Goal: Information Seeking & Learning: Learn about a topic

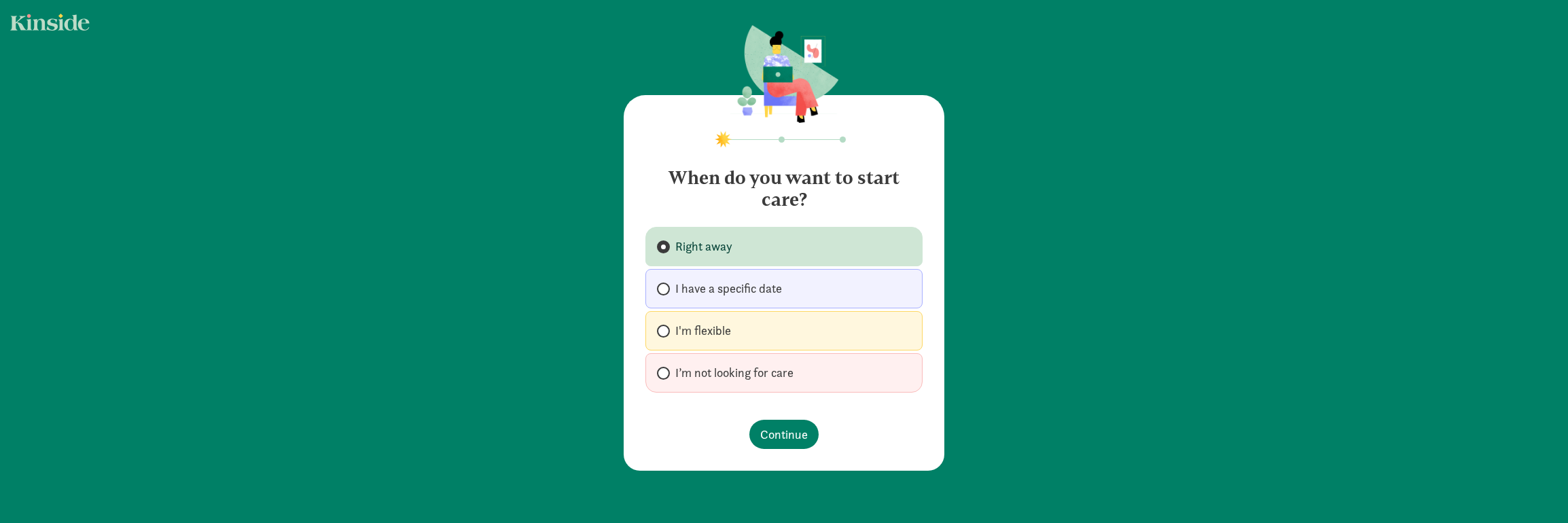
click at [734, 327] on label "I'm flexible" at bounding box center [784, 330] width 277 height 39
click at [665, 327] on input "I'm flexible" at bounding box center [662, 332] width 9 height 9
radio input "true"
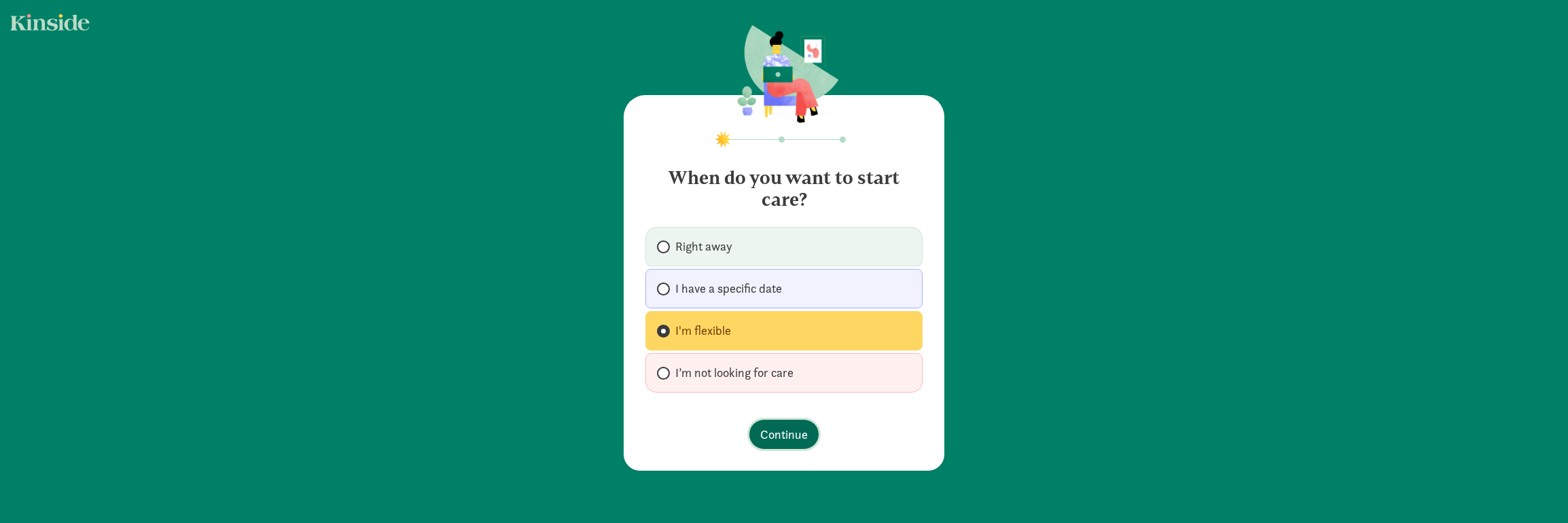
click at [771, 437] on span "Continue" at bounding box center [784, 434] width 48 height 18
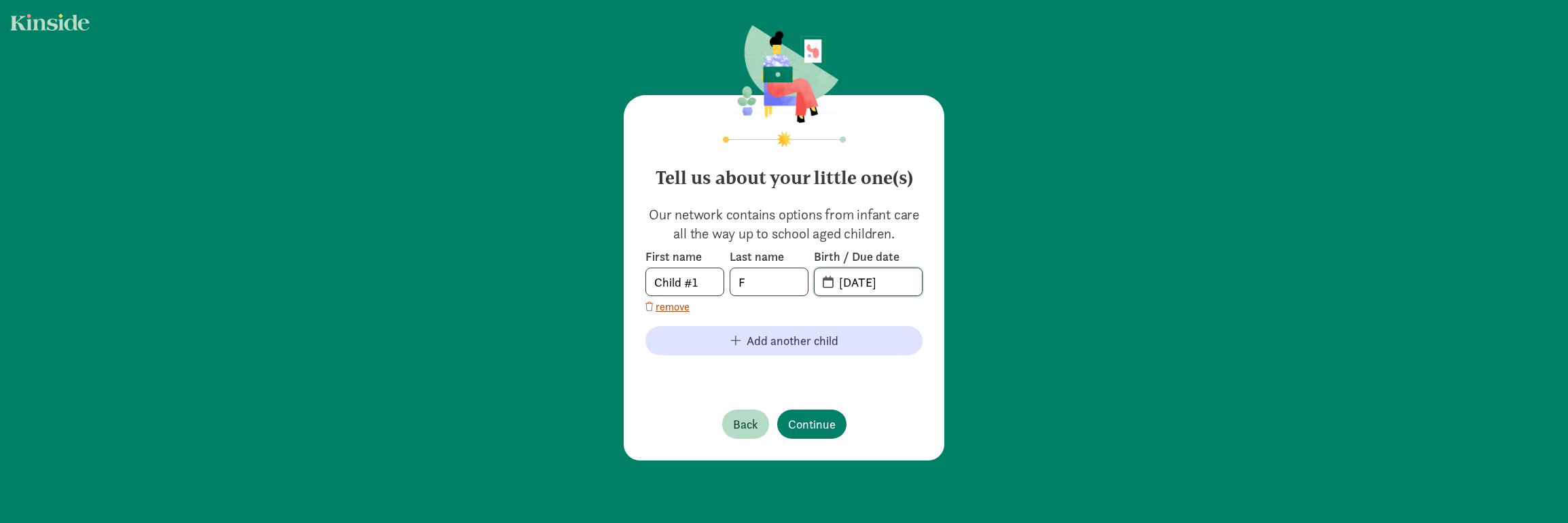
click at [867, 285] on input "[DATE]" at bounding box center [876, 282] width 91 height 27
drag, startPoint x: 847, startPoint y: 282, endPoint x: 836, endPoint y: 282, distance: 11.0
click at [836, 282] on input "[DATE]" at bounding box center [876, 282] width 91 height 27
click at [896, 281] on input "[DATE]" at bounding box center [876, 282] width 91 height 27
type input "[DATE]"
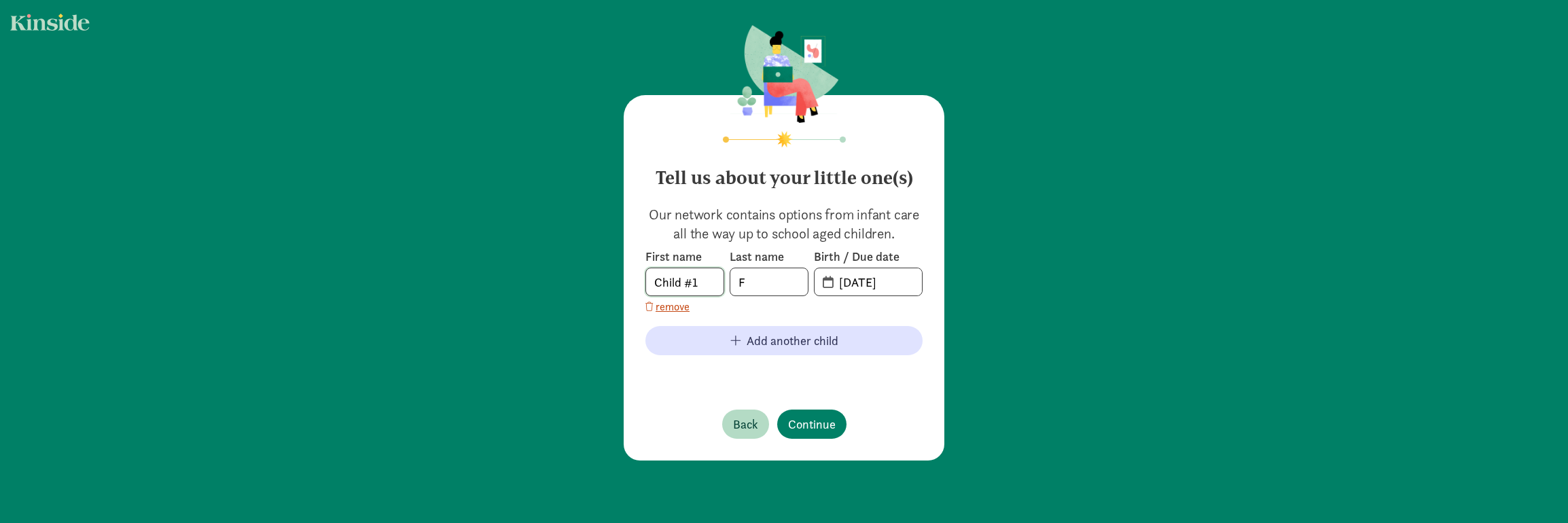
click at [661, 279] on input "Child #1" at bounding box center [685, 282] width 77 height 27
drag, startPoint x: 696, startPoint y: 284, endPoint x: 586, endPoint y: 277, distance: 110.2
click at [586, 277] on div "Tell us about your little one(s) Our network contains options from infant care …" at bounding box center [784, 244] width 1568 height 487
type input "F"
click at [807, 426] on span "Continue" at bounding box center [812, 424] width 48 height 18
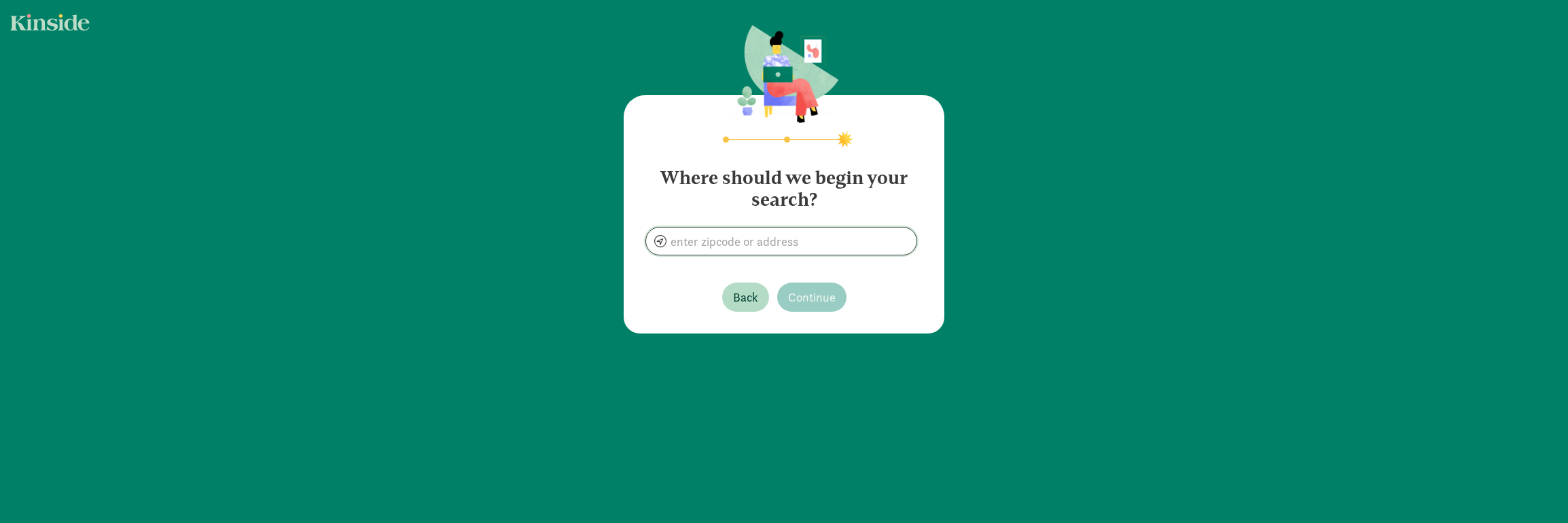
click at [771, 247] on input at bounding box center [781, 241] width 270 height 27
type input "[GEOGRAPHIC_DATA], [GEOGRAPHIC_DATA]"
drag, startPoint x: 795, startPoint y: 301, endPoint x: 796, endPoint y: 320, distance: 19.0
click at [795, 301] on span "Continue" at bounding box center [812, 297] width 48 height 18
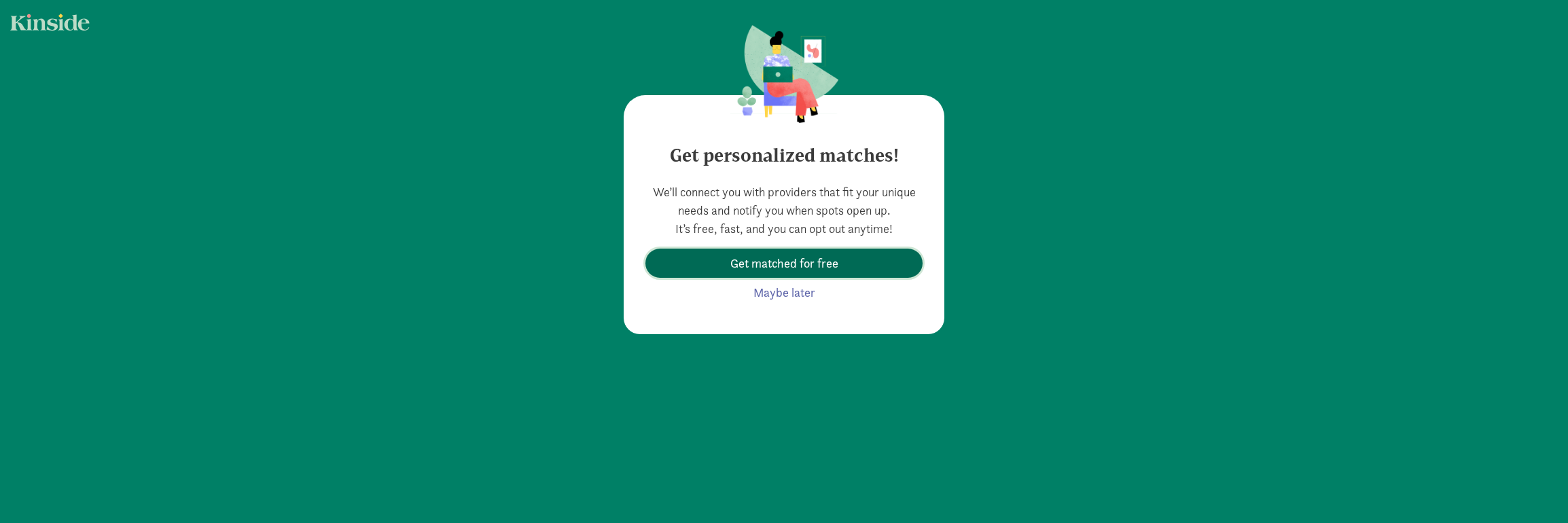
click at [796, 274] on button "Get matched for free" at bounding box center [784, 263] width 277 height 29
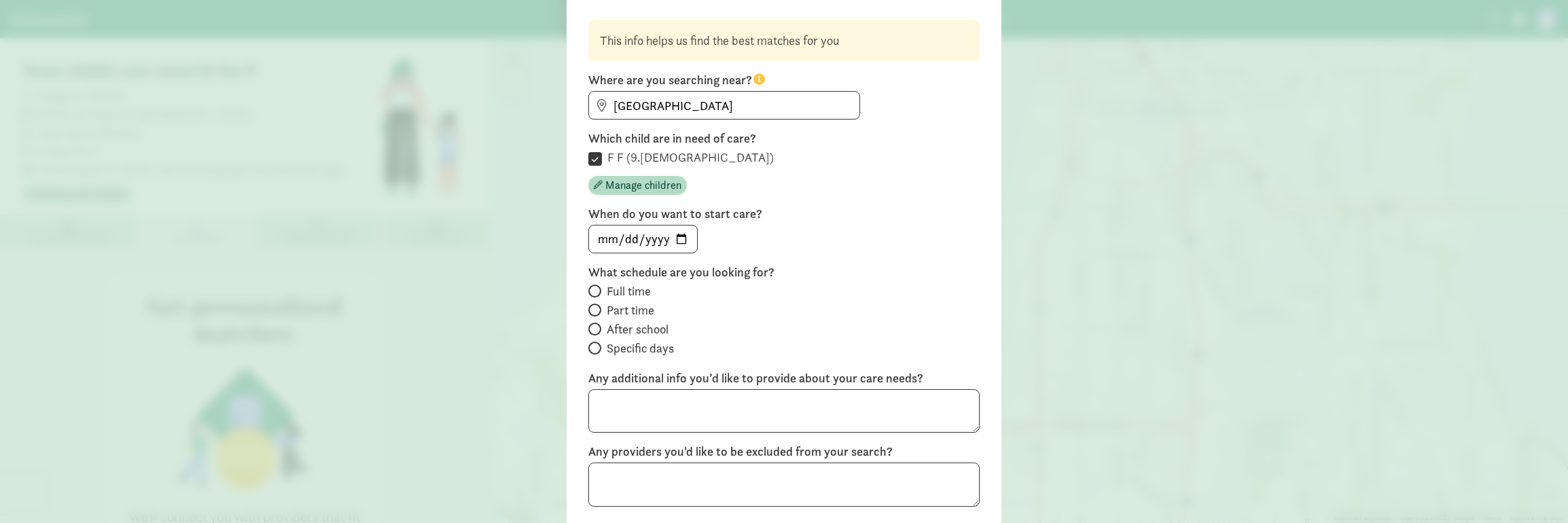
scroll to position [136, 0]
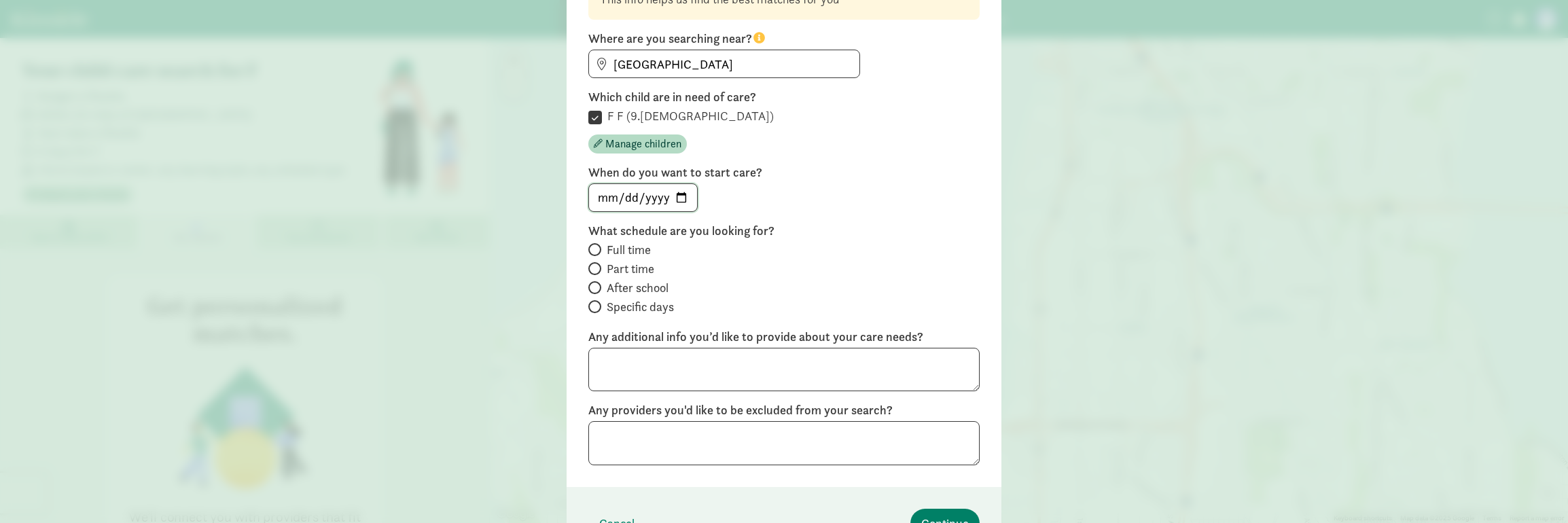
click at [600, 198] on input "date" at bounding box center [643, 198] width 108 height 27
click at [671, 197] on input "date" at bounding box center [643, 198] width 108 height 27
type input "[DATE]"
click at [592, 268] on input "Part time" at bounding box center [593, 268] width 9 height 9
radio input "true"
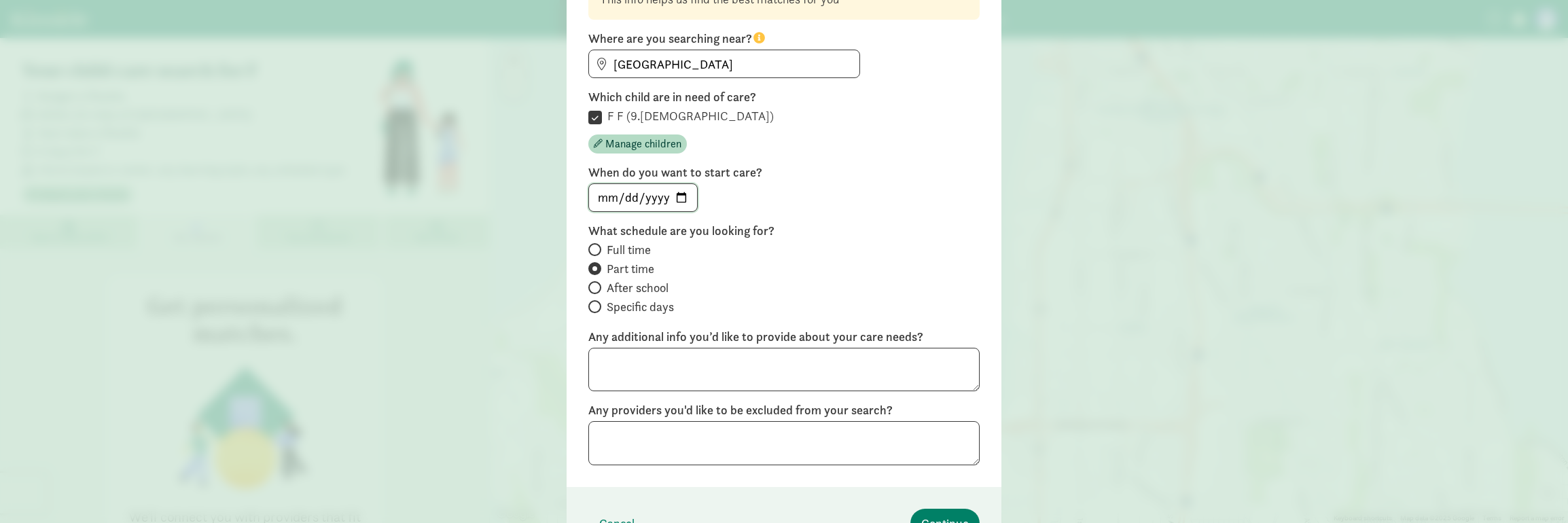
click at [668, 199] on input "[DATE]" at bounding box center [643, 198] width 108 height 27
click at [676, 198] on input "[DATE]" at bounding box center [643, 198] width 108 height 27
type input "[DATE]"
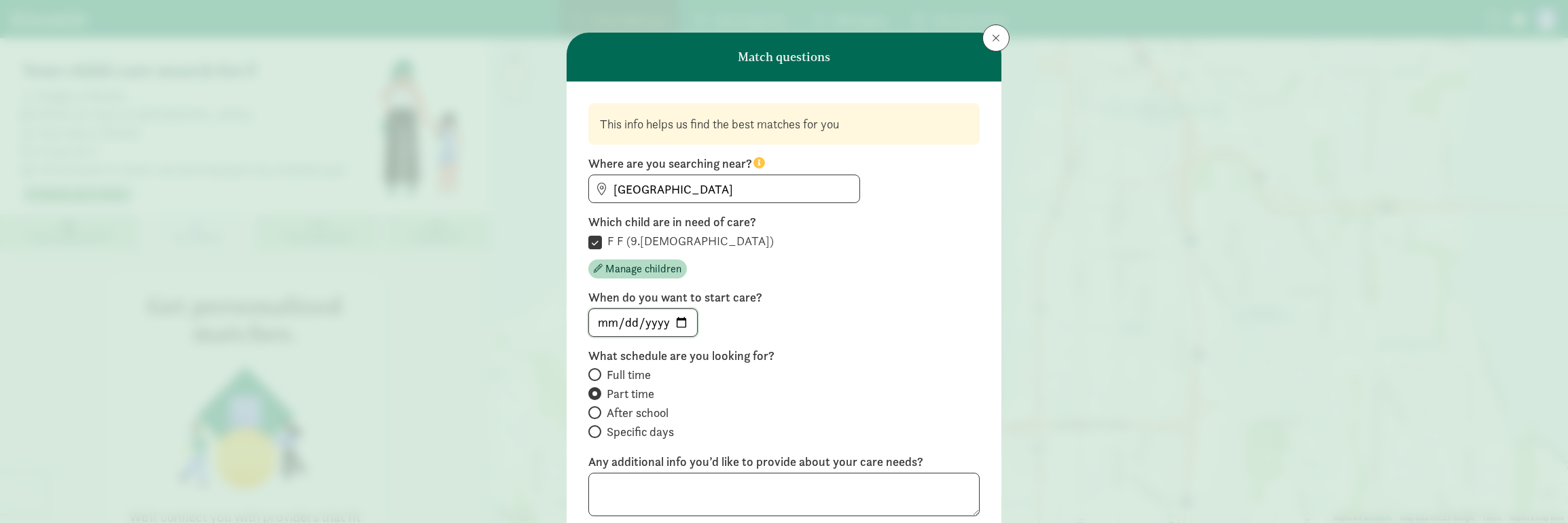
scroll to position [214, 0]
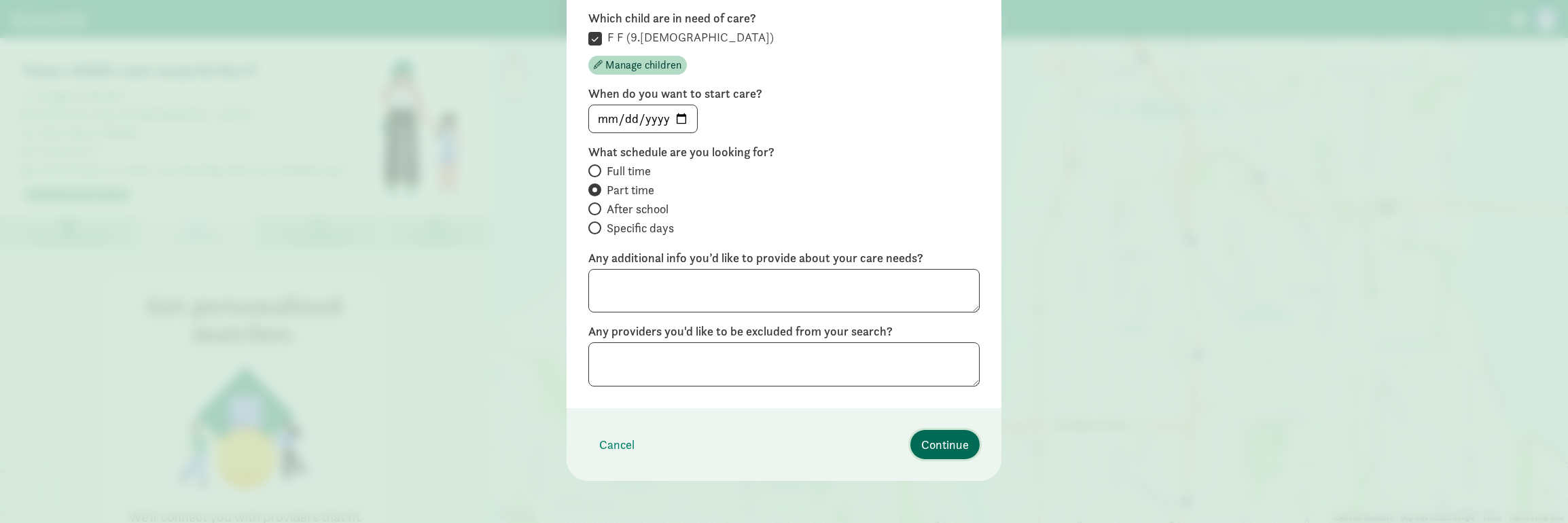
click at [933, 435] on span "Continue" at bounding box center [945, 444] width 48 height 18
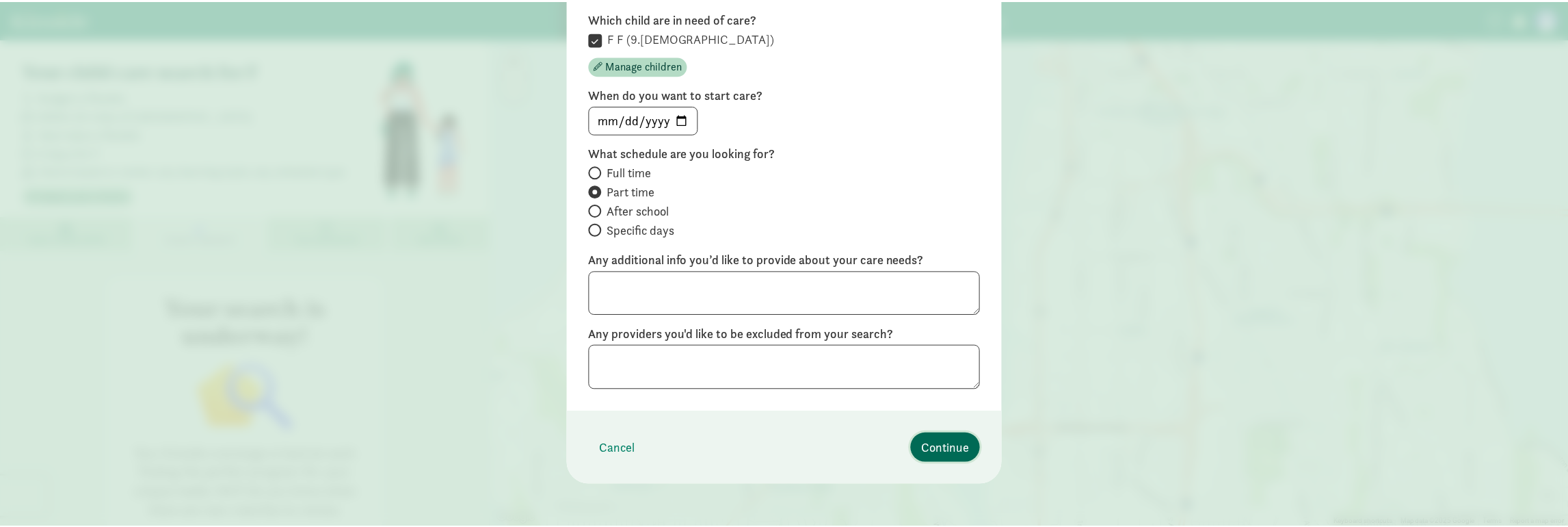
scroll to position [33, 0]
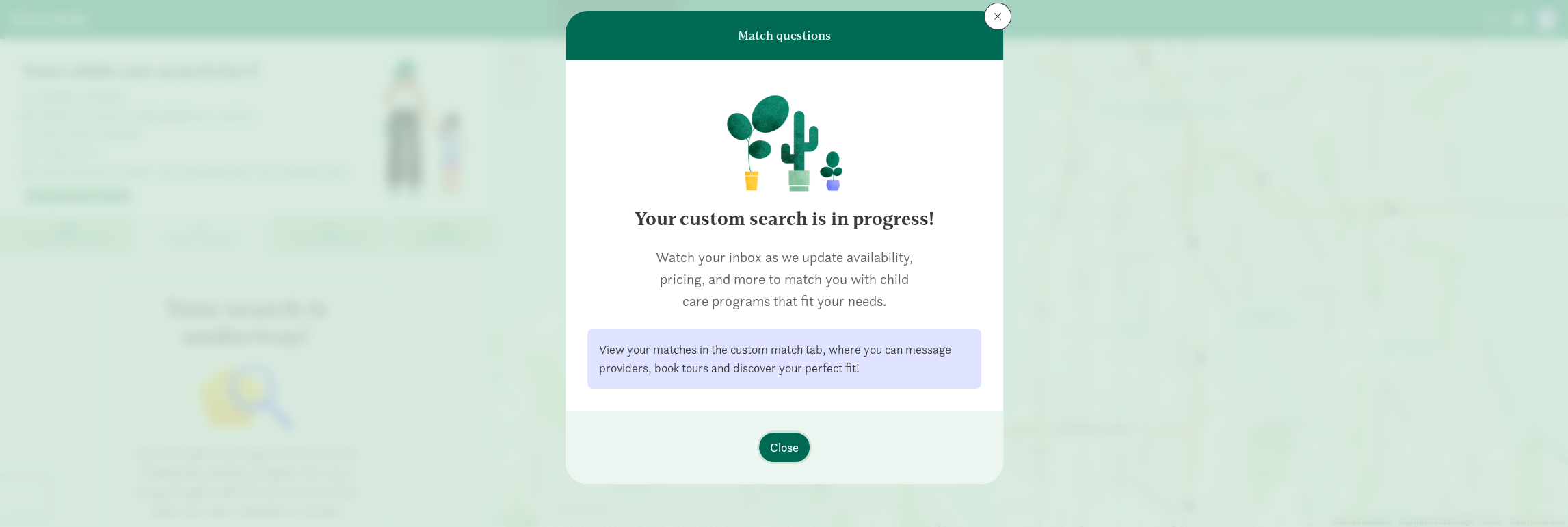
click at [784, 444] on span "Close" at bounding box center [784, 447] width 29 height 18
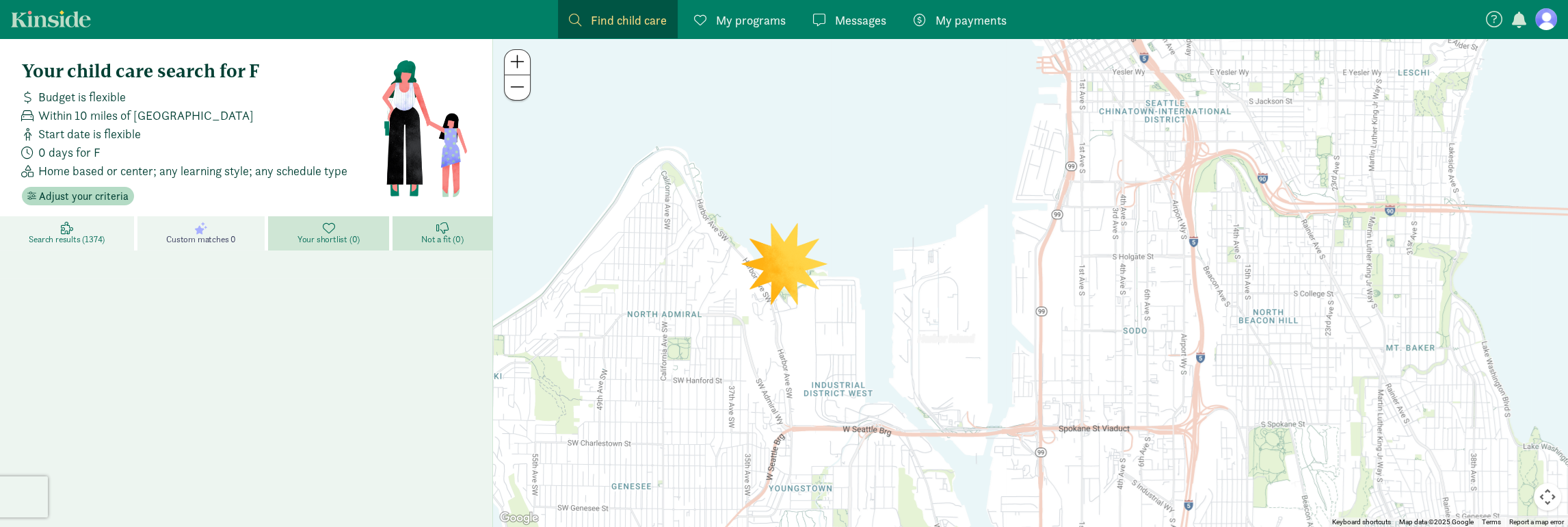
click at [103, 240] on span "Search results (1374)" at bounding box center [66, 239] width 76 height 11
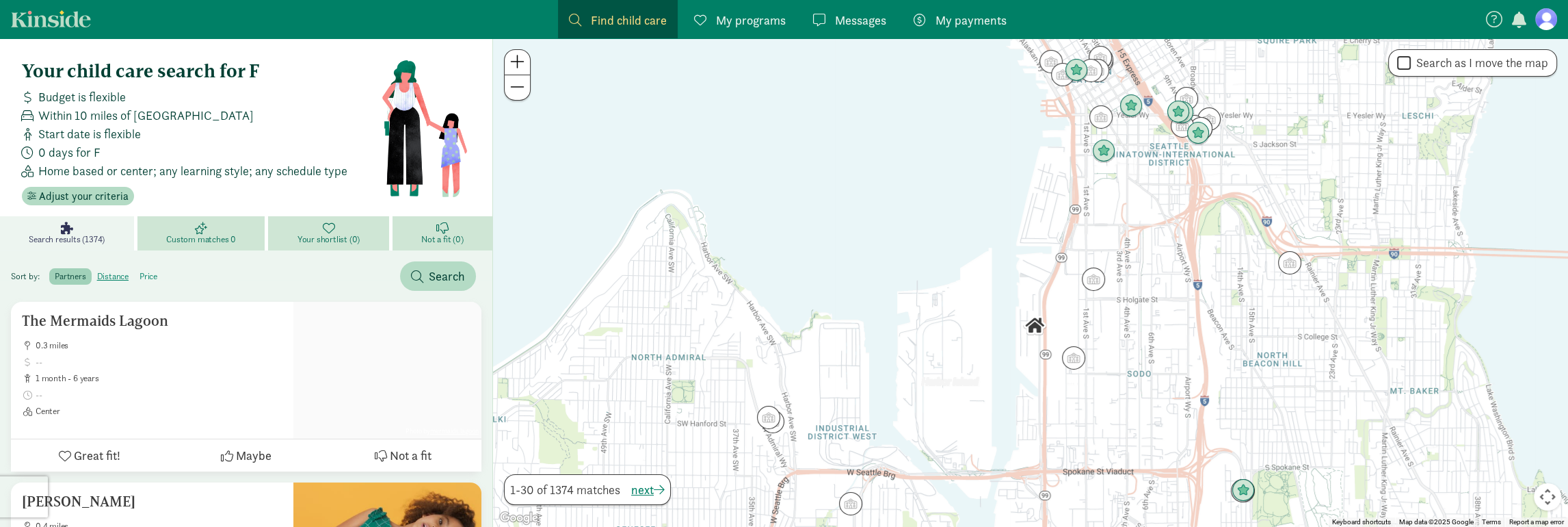
click at [150, 277] on label "price" at bounding box center [148, 277] width 29 height 17
click at [139, 271] on input "price" at bounding box center [139, 271] width 0 height 0
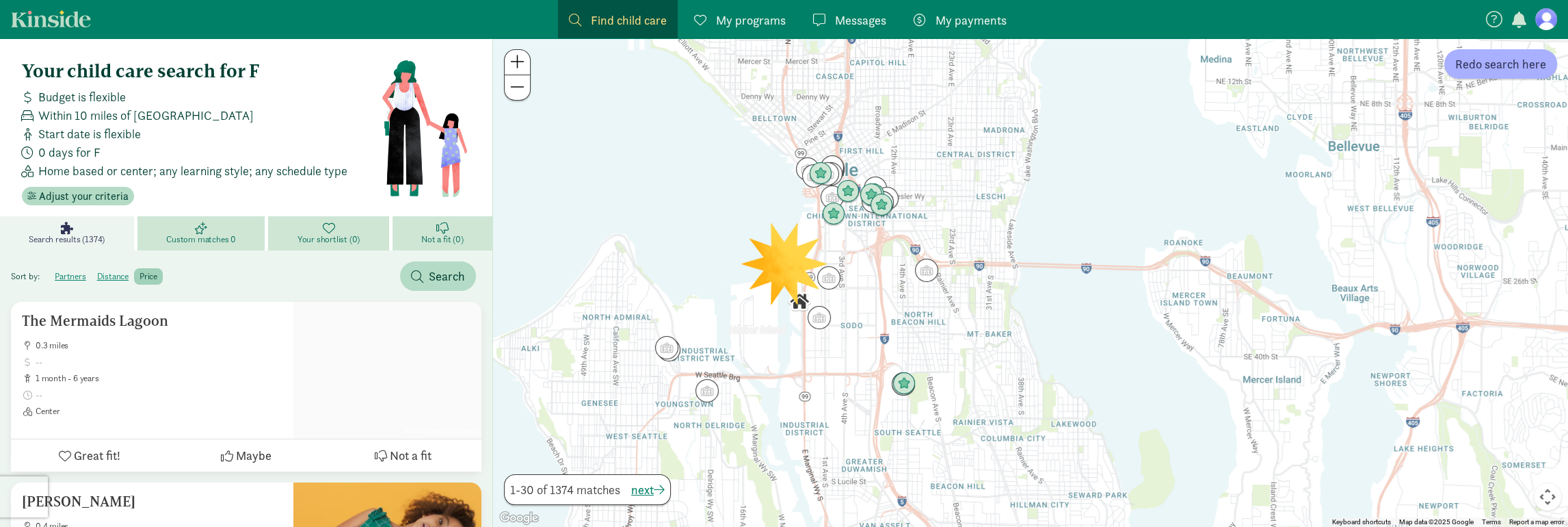
drag, startPoint x: 1124, startPoint y: 390, endPoint x: 1008, endPoint y: 361, distance: 119.6
click at [1008, 361] on div at bounding box center [1029, 282] width 1075 height 488
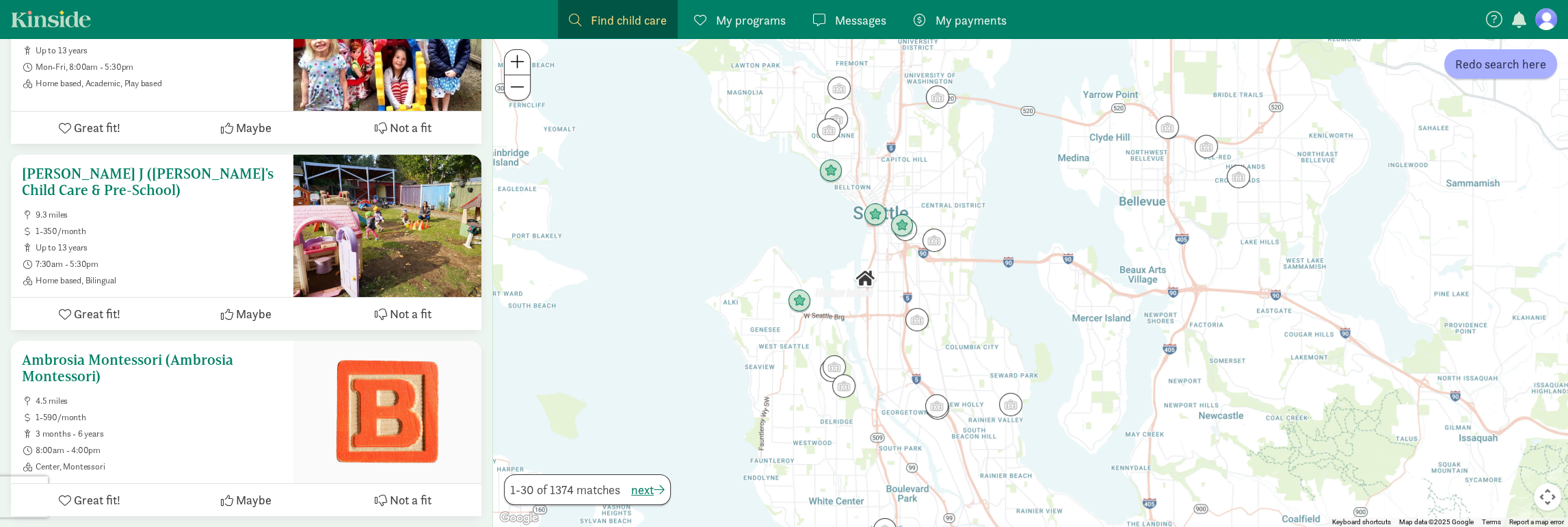
scroll to position [342, 0]
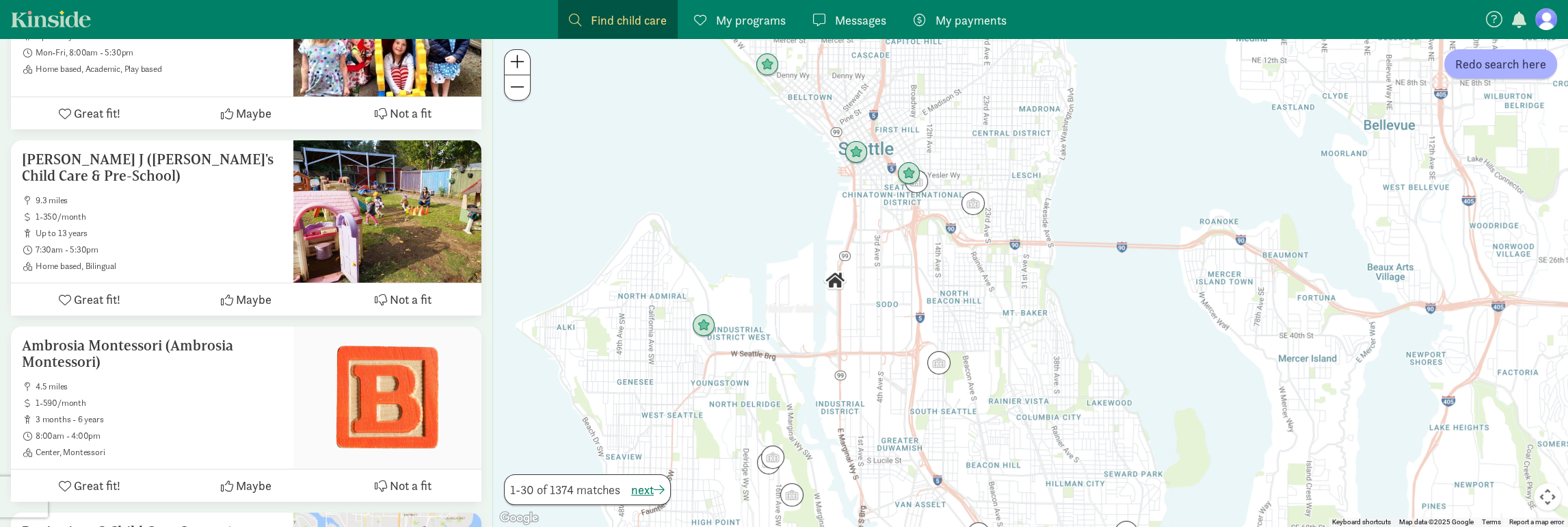
drag, startPoint x: 1003, startPoint y: 261, endPoint x: 987, endPoint y: 345, distance: 85.5
click at [987, 346] on div at bounding box center [1029, 282] width 1075 height 488
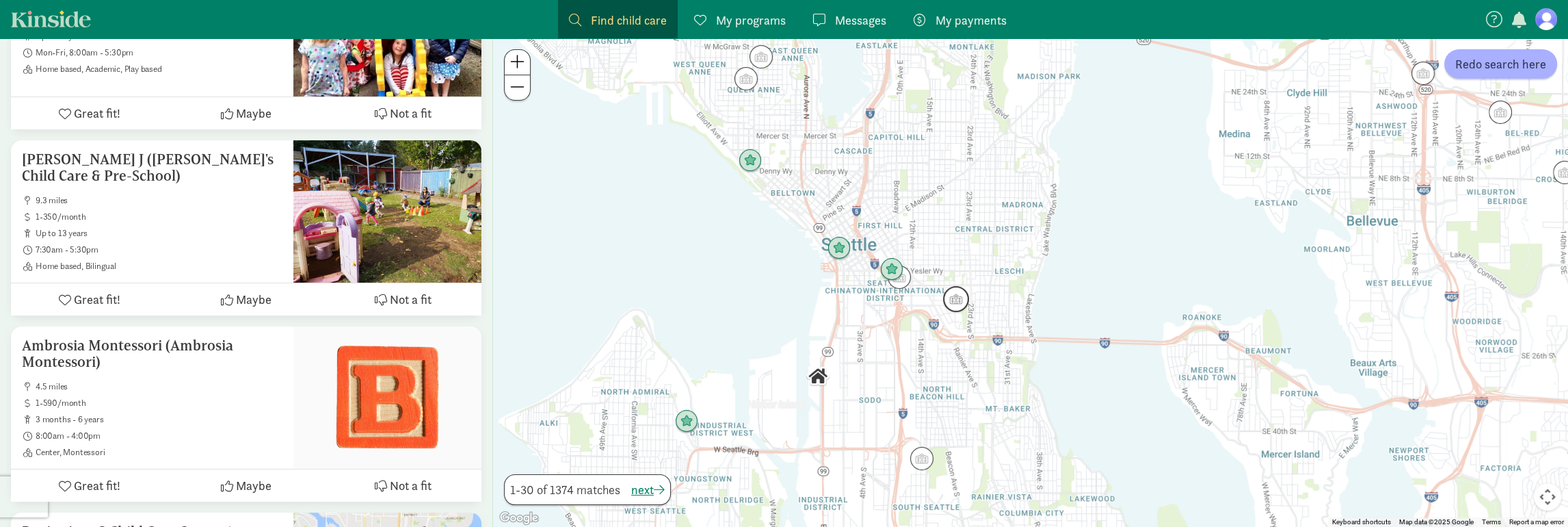
click at [963, 297] on img "Click to see details" at bounding box center [956, 299] width 26 height 26
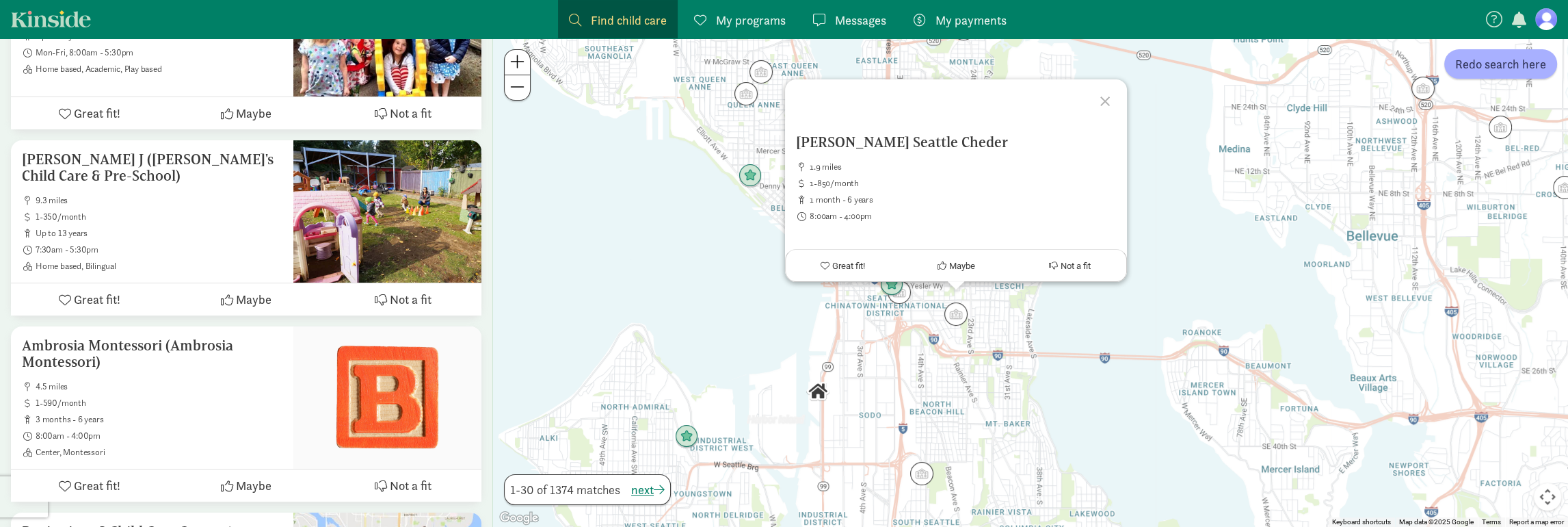
click at [899, 352] on div "[PERSON_NAME] Seattle Cheder 1.9 miles 1-850/month 1 month - 6 years 8:00am - 4…" at bounding box center [1029, 282] width 1075 height 488
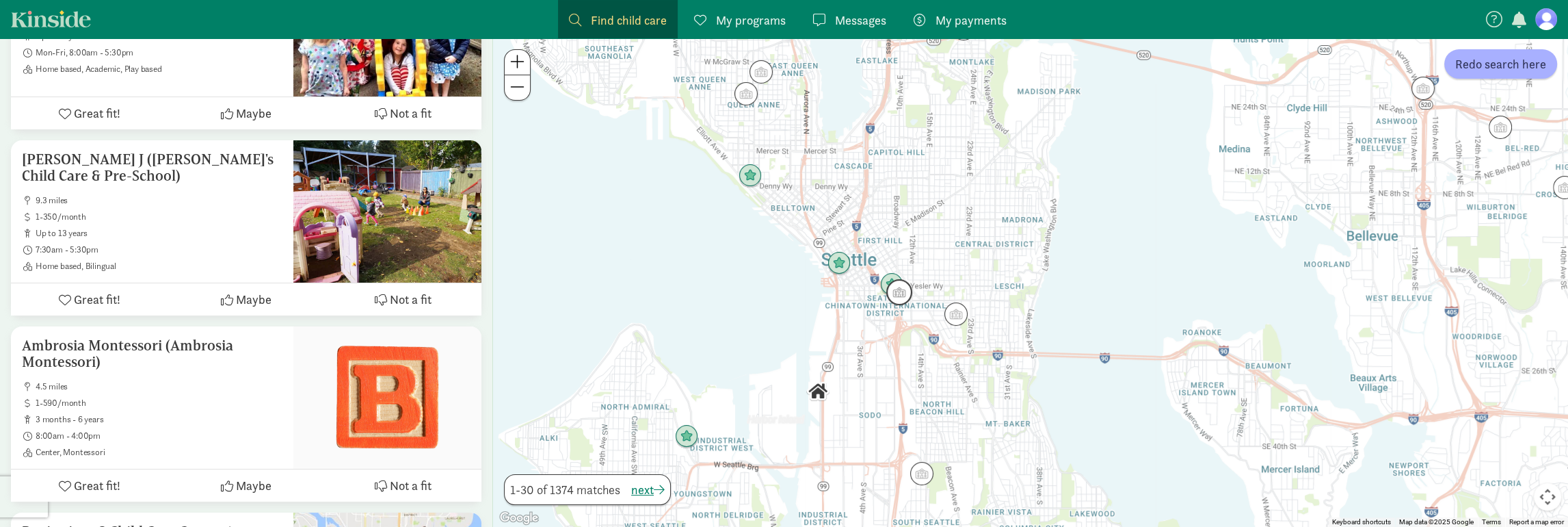
click at [904, 300] on img "Click to see details" at bounding box center [899, 292] width 26 height 26
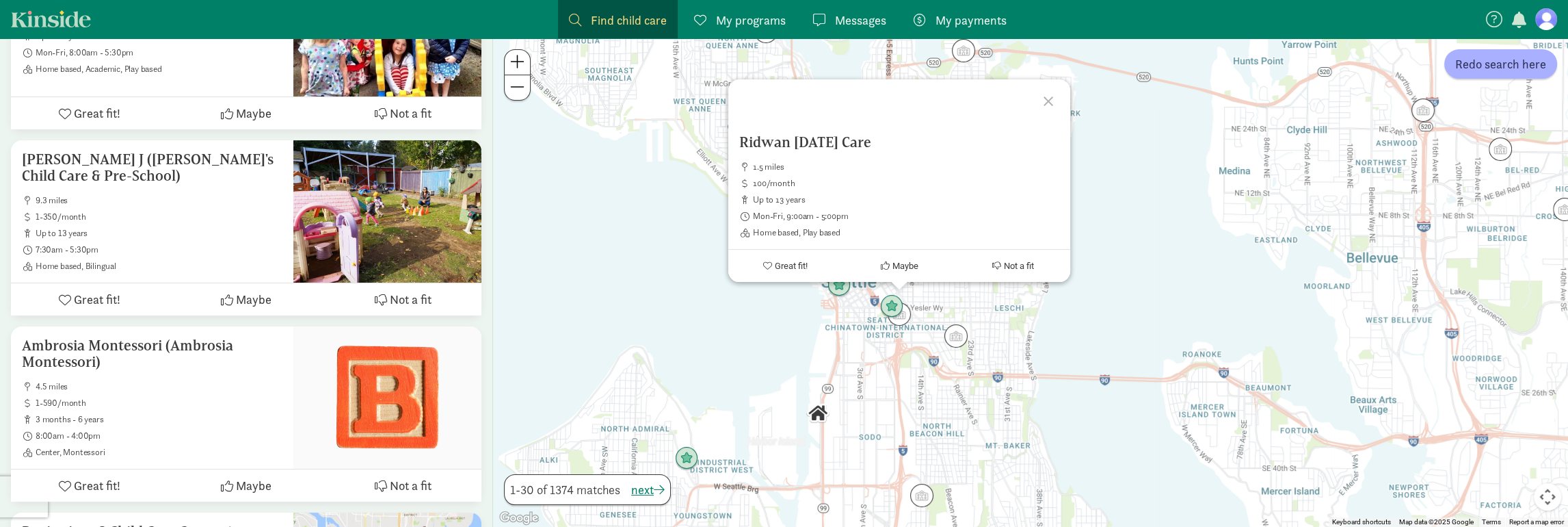
click at [874, 365] on div "Ridwan [DATE] Care 1.5 miles 100/month up to 13 years Mon-Fri, 9:00am - 5:00pm …" at bounding box center [1029, 282] width 1075 height 488
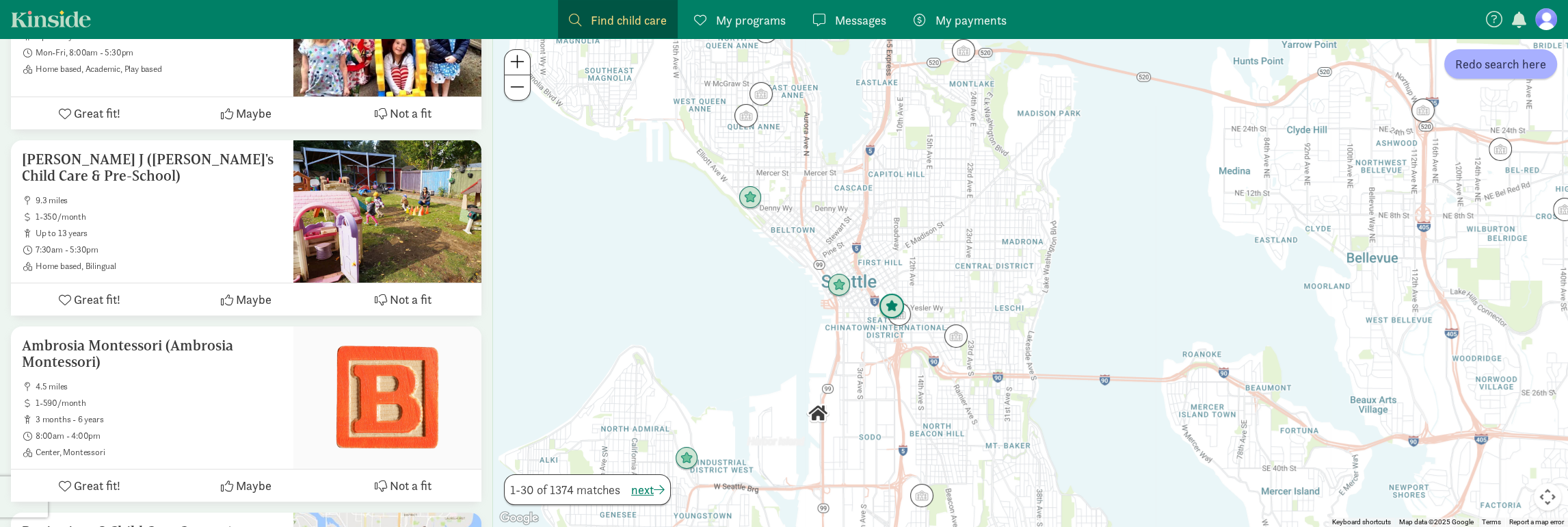
click at [882, 302] on img "Click to see details" at bounding box center [891, 306] width 26 height 26
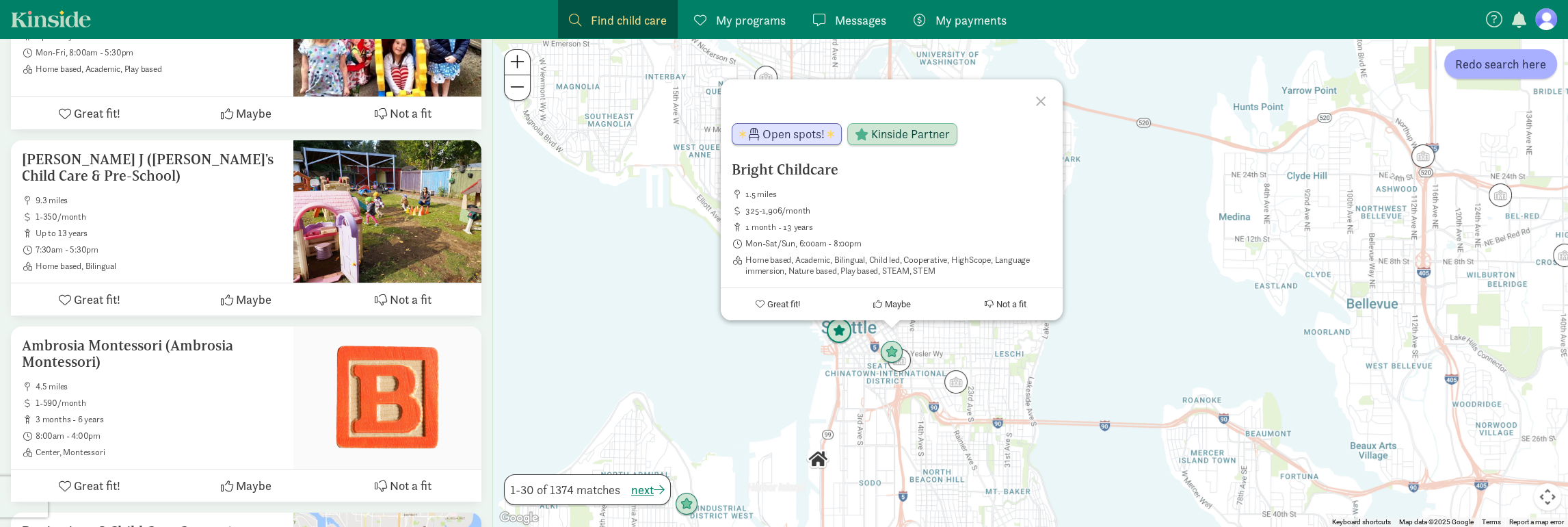
click at [840, 339] on img "Click to see details" at bounding box center [838, 331] width 26 height 26
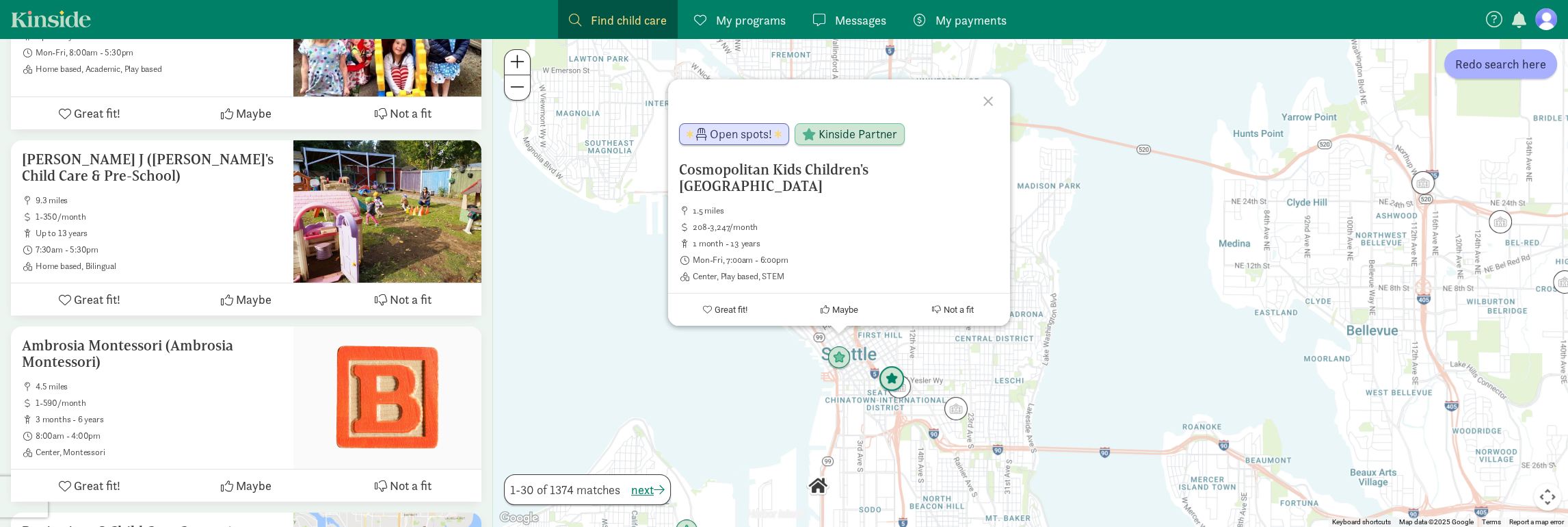
click at [891, 382] on img "Click to see details" at bounding box center [891, 379] width 26 height 26
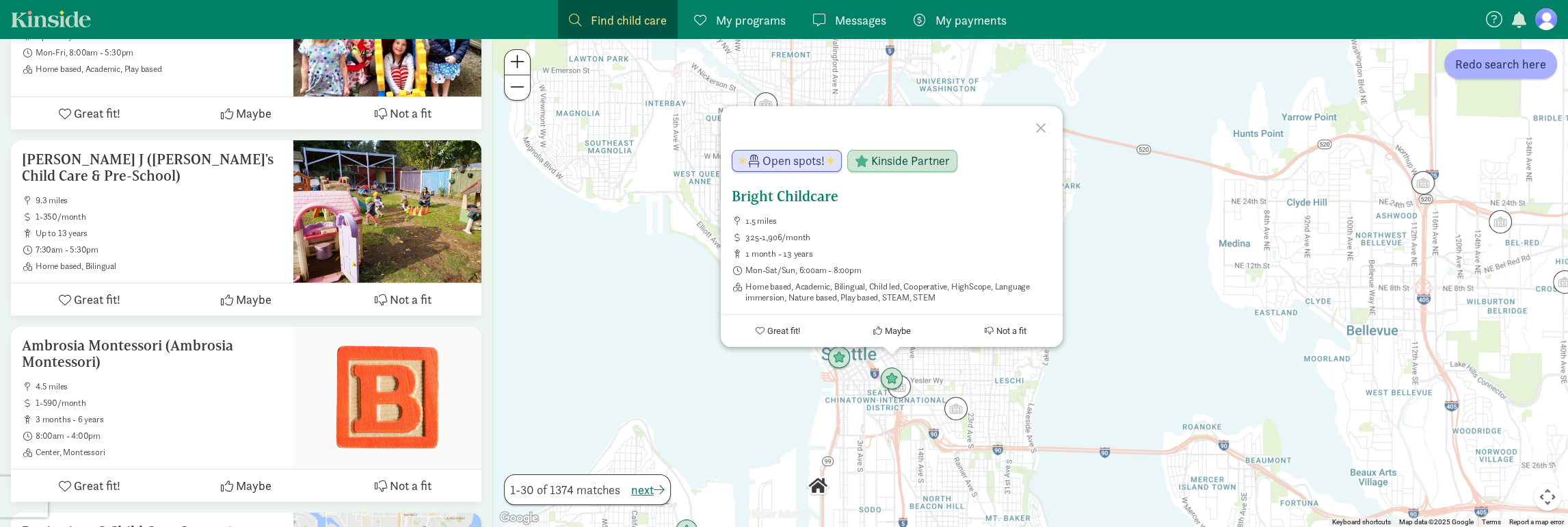
click at [794, 199] on h5 "Bright Childcare" at bounding box center [891, 197] width 320 height 17
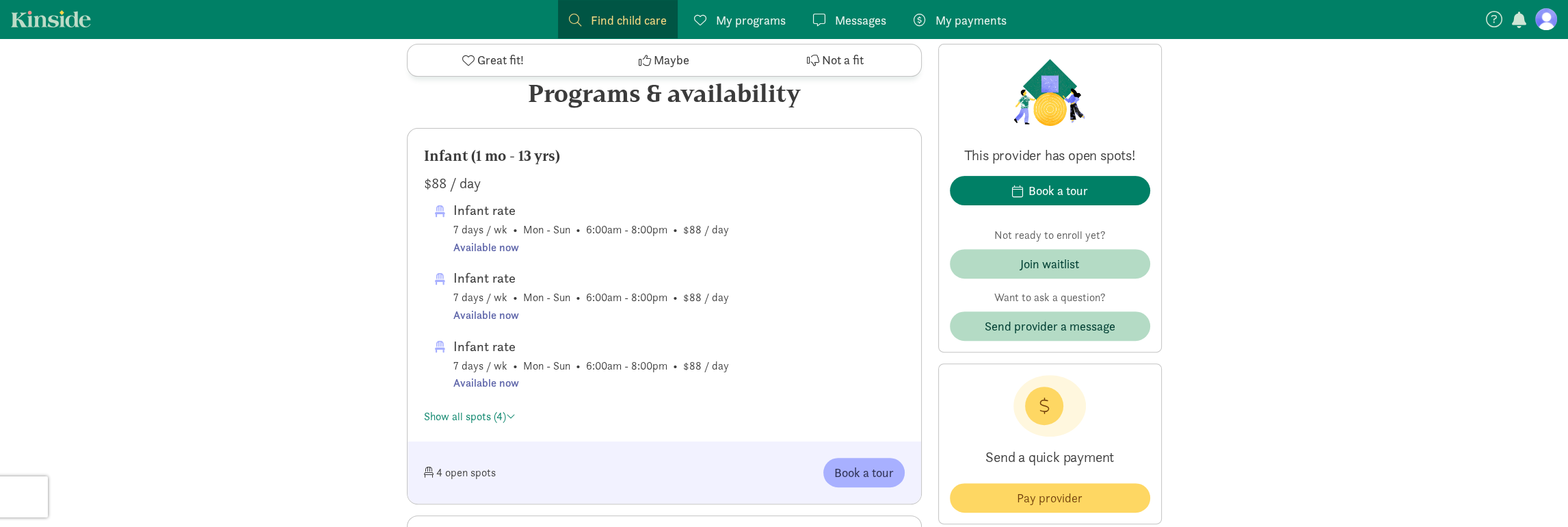
scroll to position [797, 0]
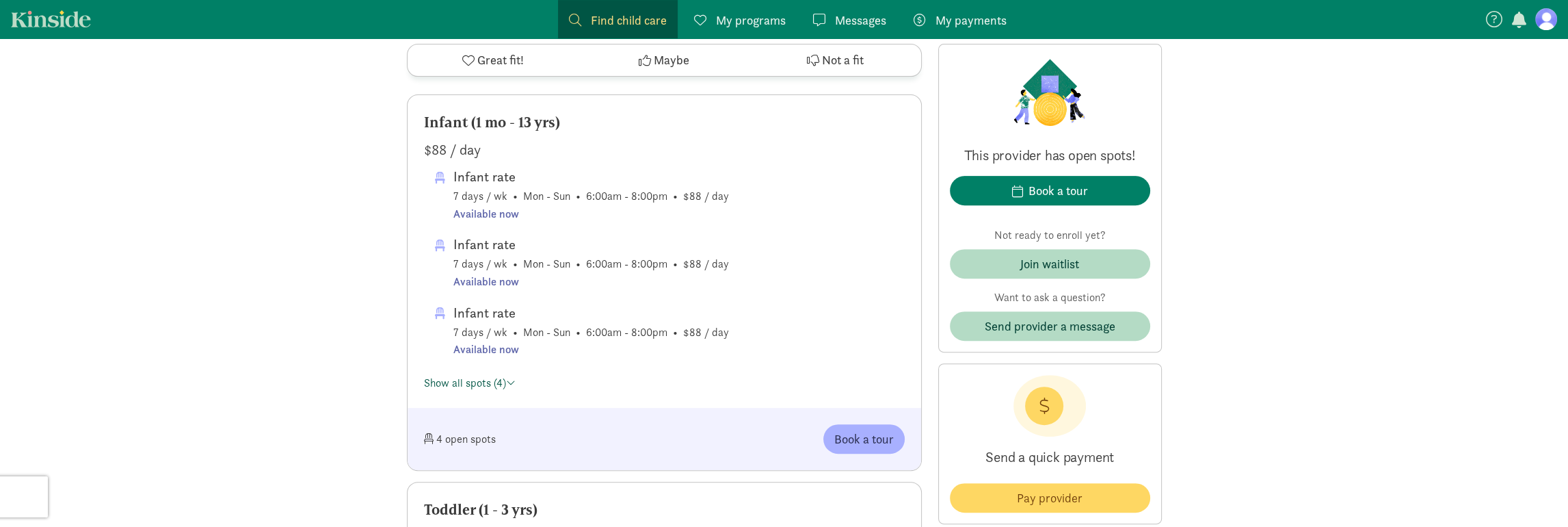
click at [495, 386] on link "Show all spots (4)" at bounding box center [469, 383] width 91 height 15
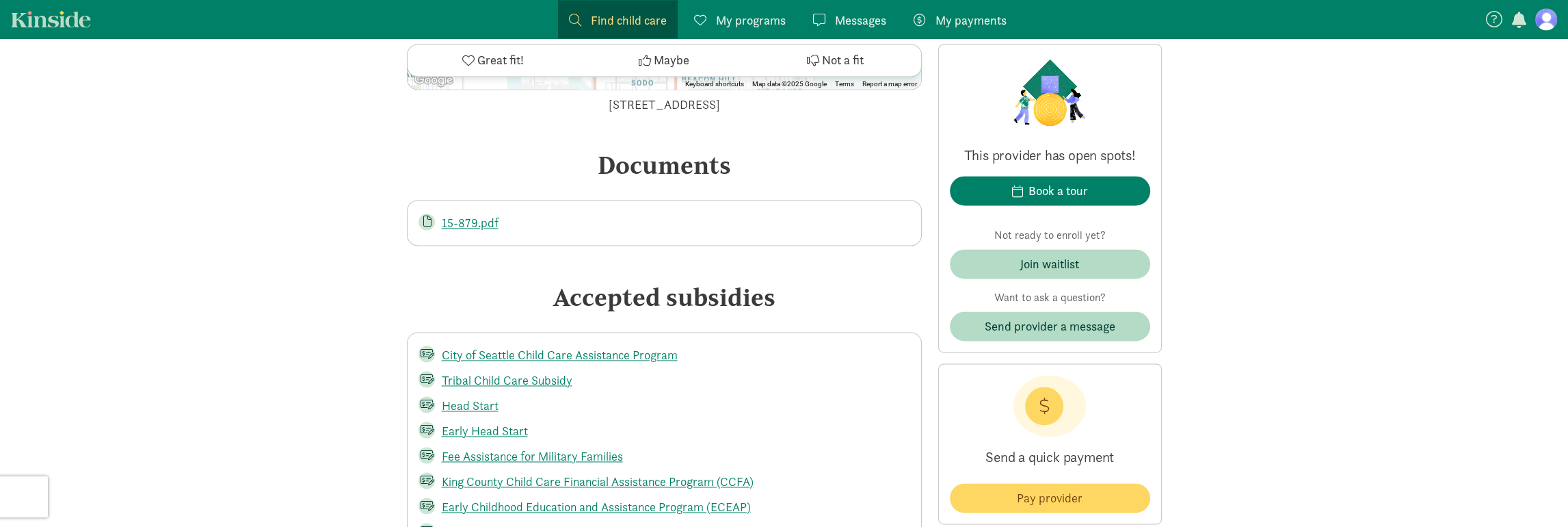
scroll to position [3089, 0]
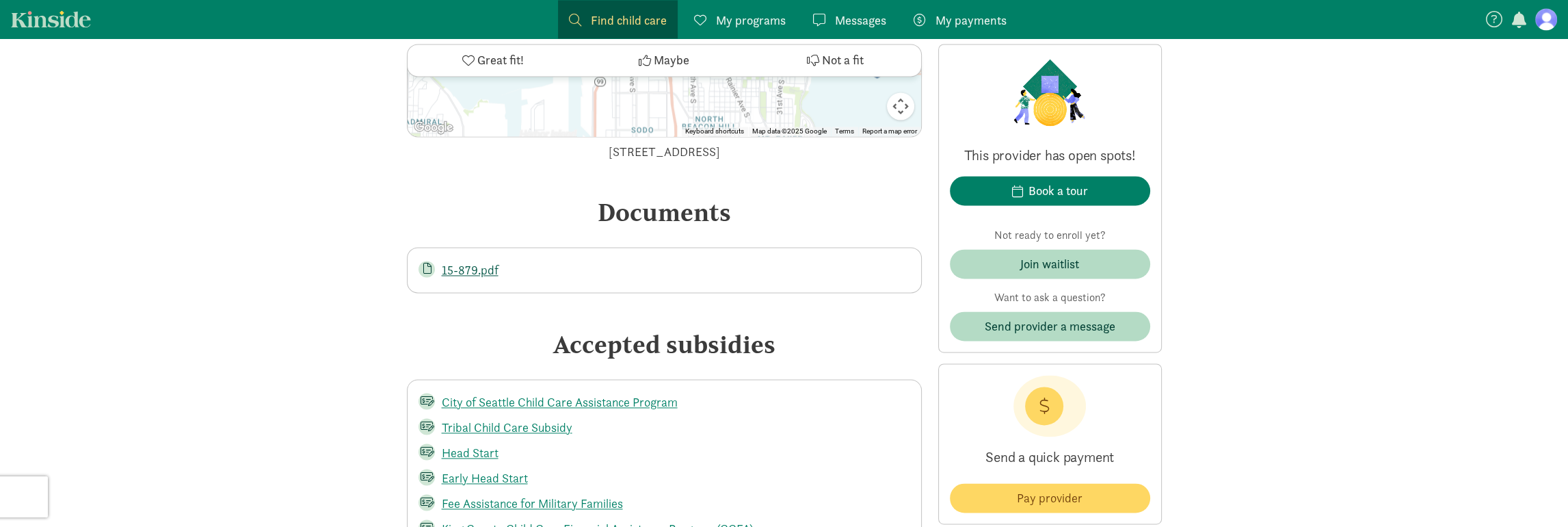
click at [477, 275] on link "15-879.pdf" at bounding box center [470, 269] width 57 height 16
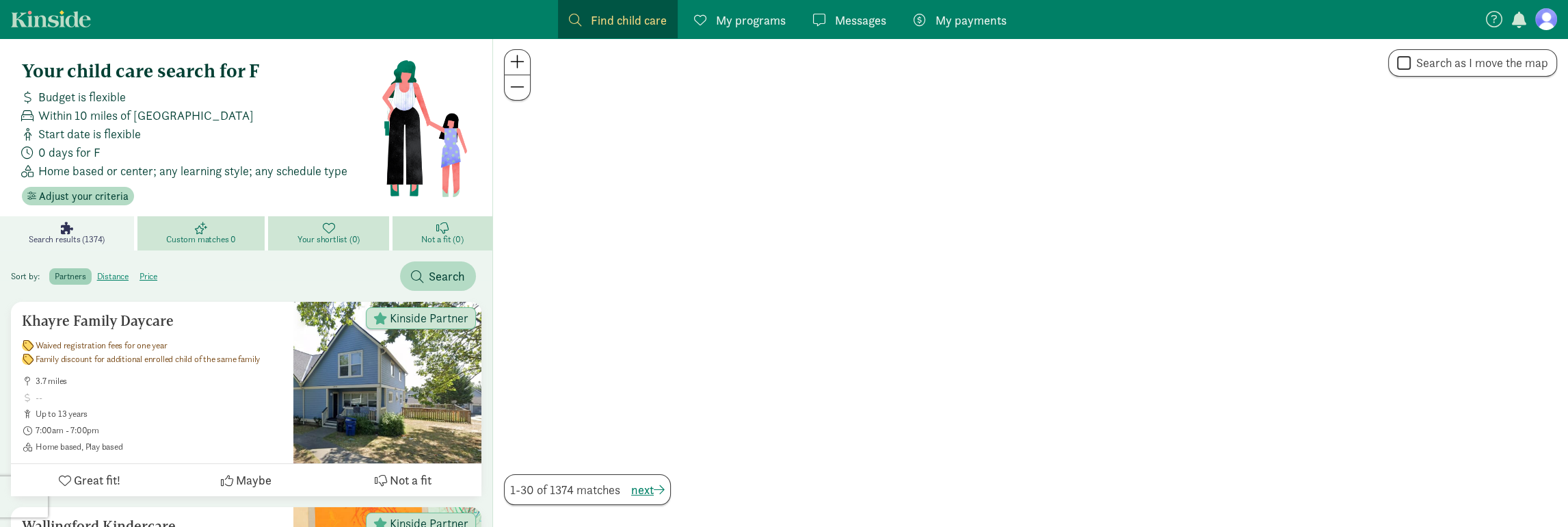
scroll to position [342, 0]
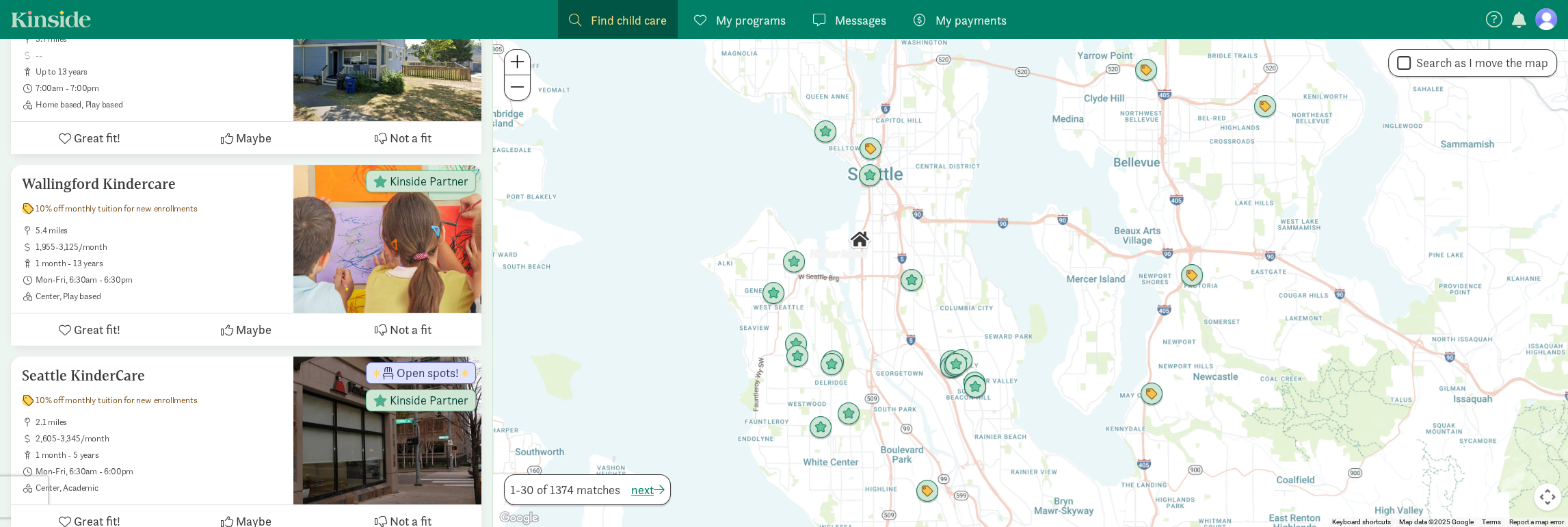
drag, startPoint x: 1018, startPoint y: 420, endPoint x: 995, endPoint y: 472, distance: 56.9
click at [997, 469] on div at bounding box center [1029, 282] width 1075 height 488
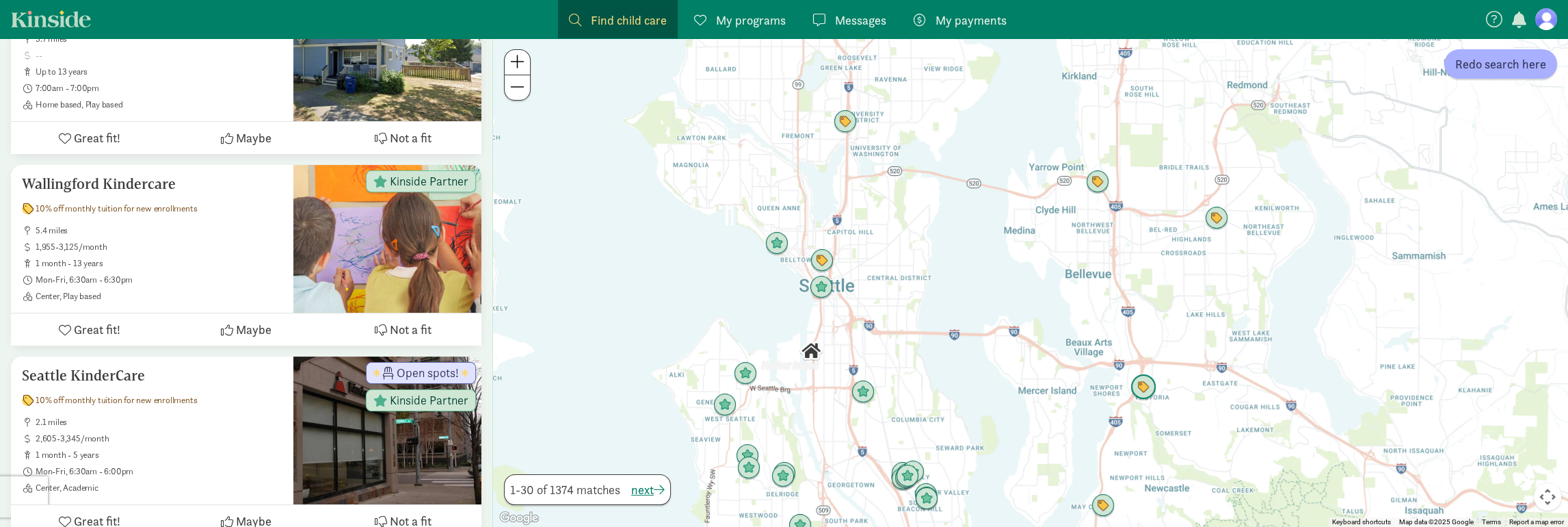
click at [1134, 390] on img "Click to see details" at bounding box center [1143, 387] width 26 height 26
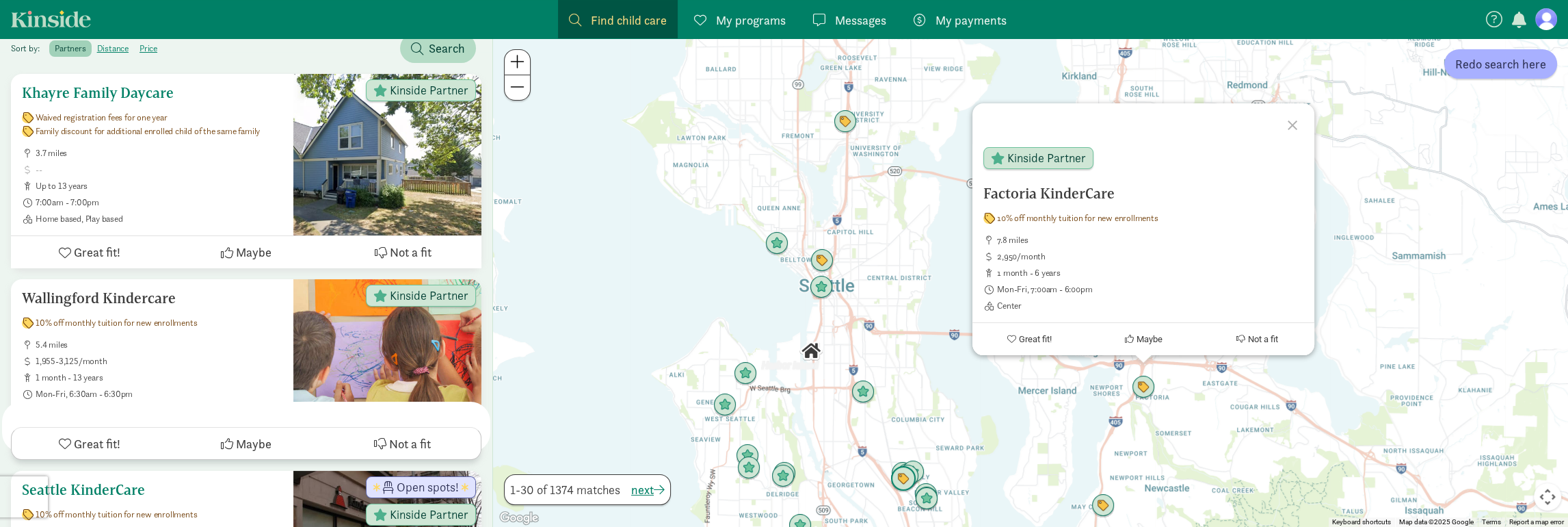
scroll to position [0, 0]
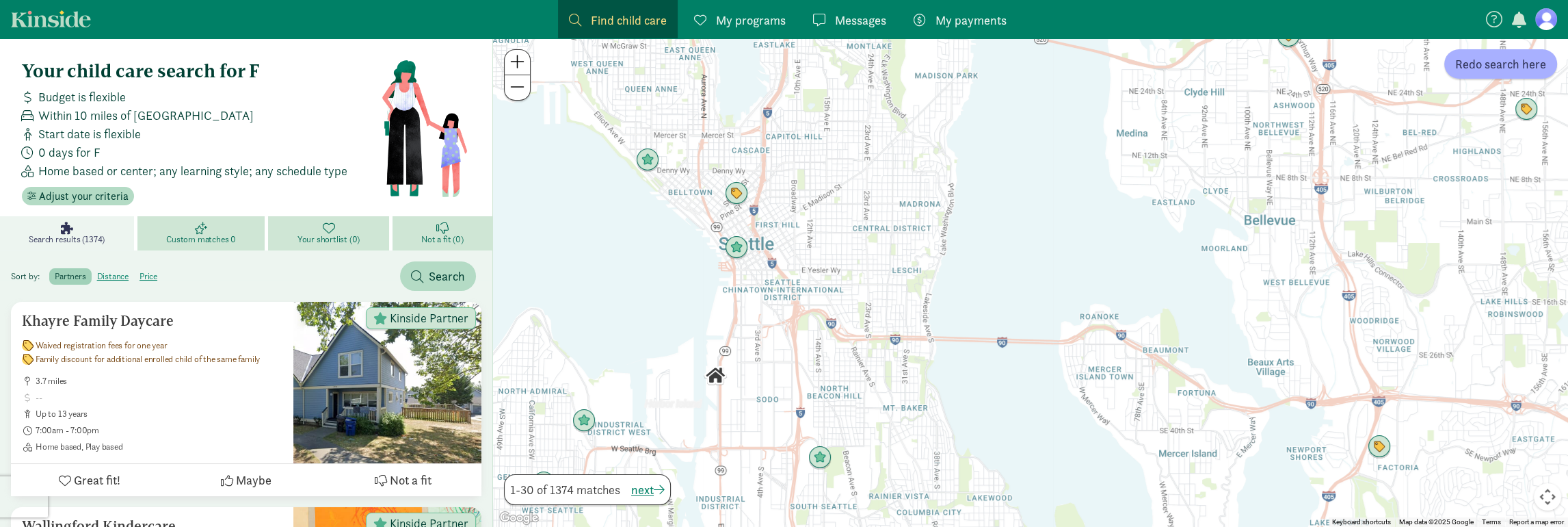
drag, startPoint x: 881, startPoint y: 342, endPoint x: 778, endPoint y: 317, distance: 106.0
click at [778, 317] on div at bounding box center [1029, 282] width 1075 height 488
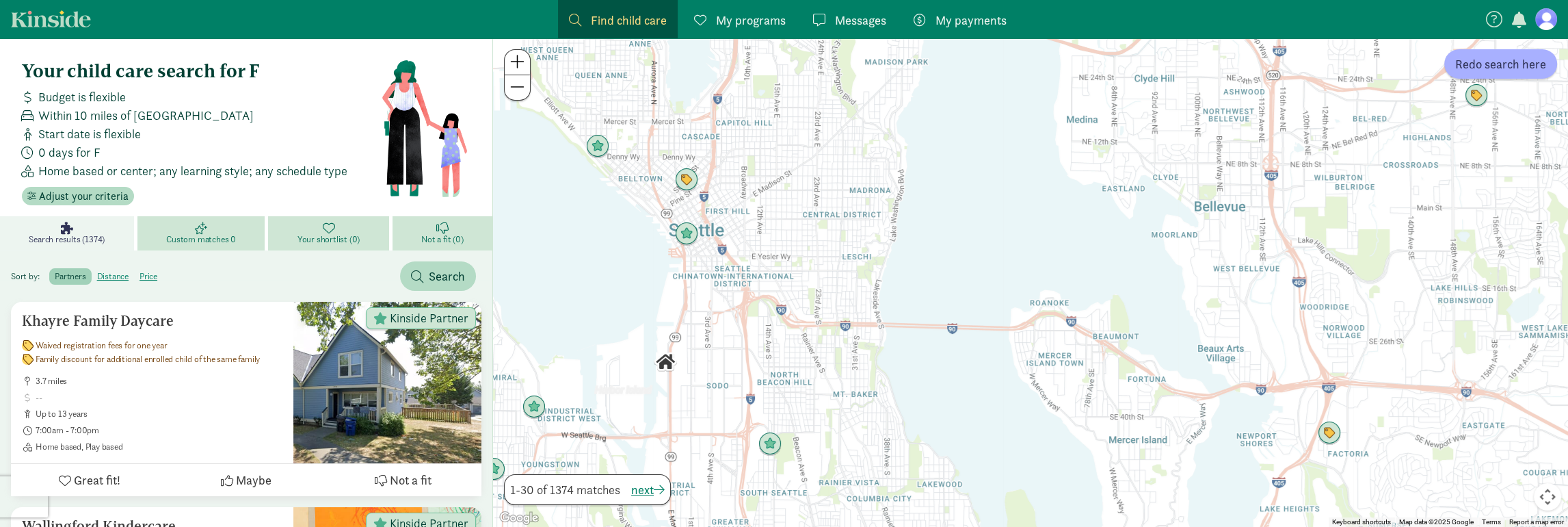
drag, startPoint x: 778, startPoint y: 316, endPoint x: 728, endPoint y: 330, distance: 51.9
click at [729, 329] on div at bounding box center [1029, 282] width 1075 height 488
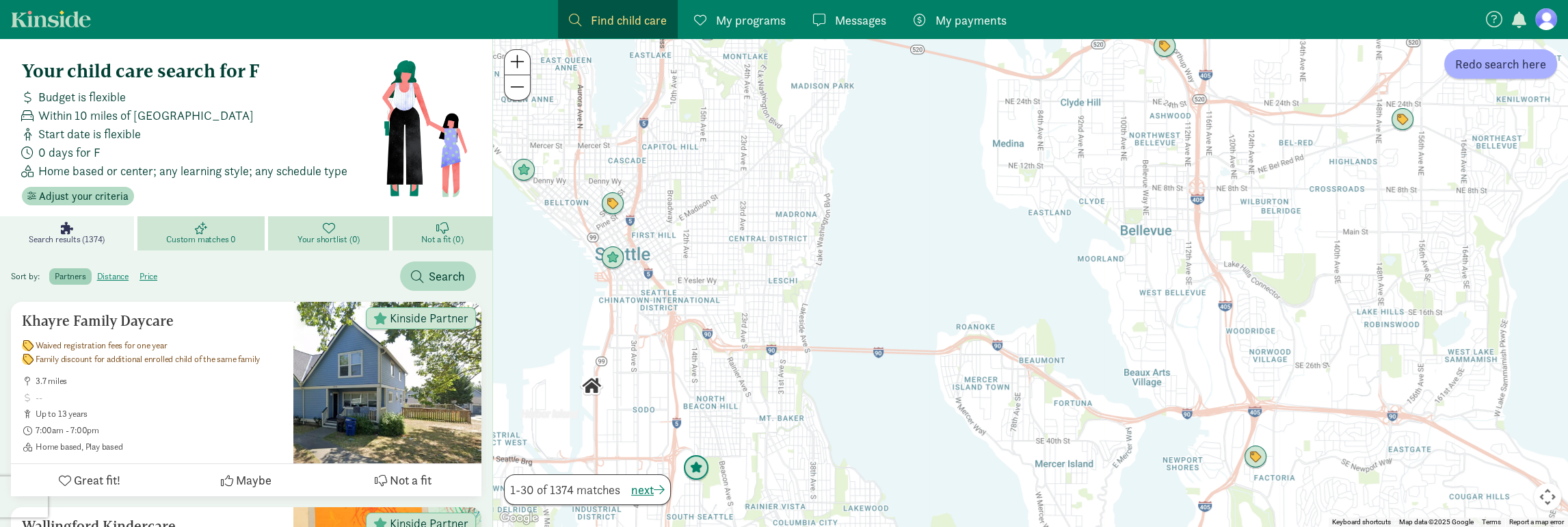
click at [695, 461] on img "Click to see details" at bounding box center [695, 468] width 26 height 26
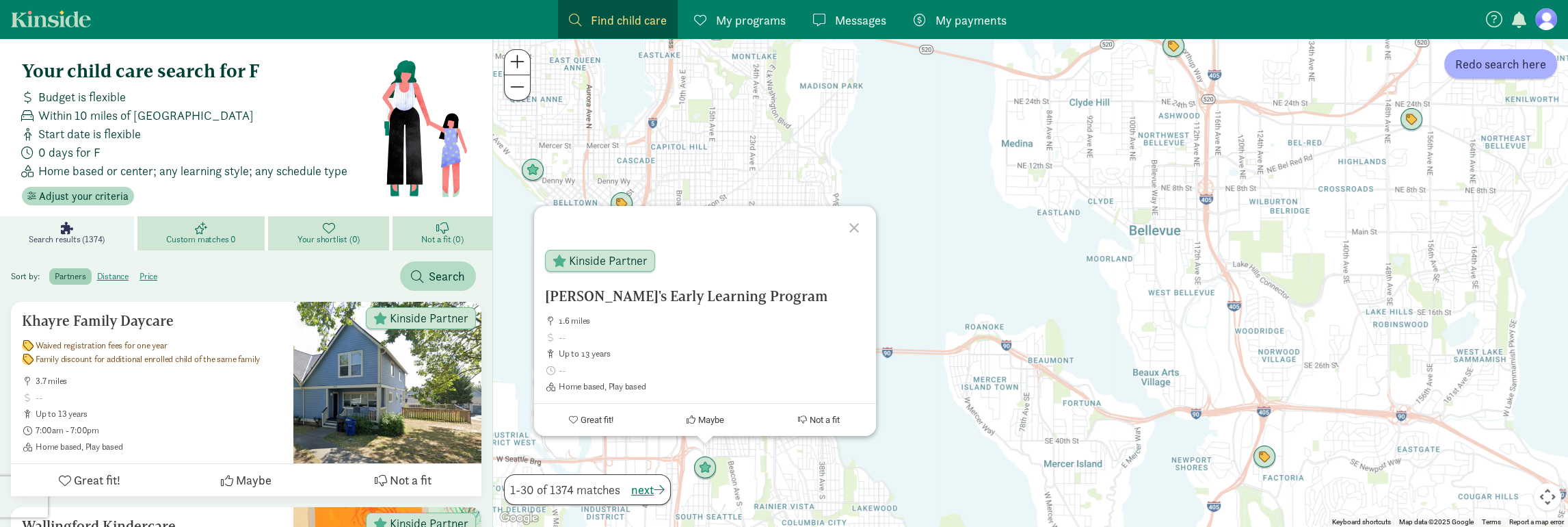
click at [741, 150] on div "Ikran's Early Learning Program 1.6 miles up to 13 years Home based, Play based …" at bounding box center [1029, 282] width 1075 height 488
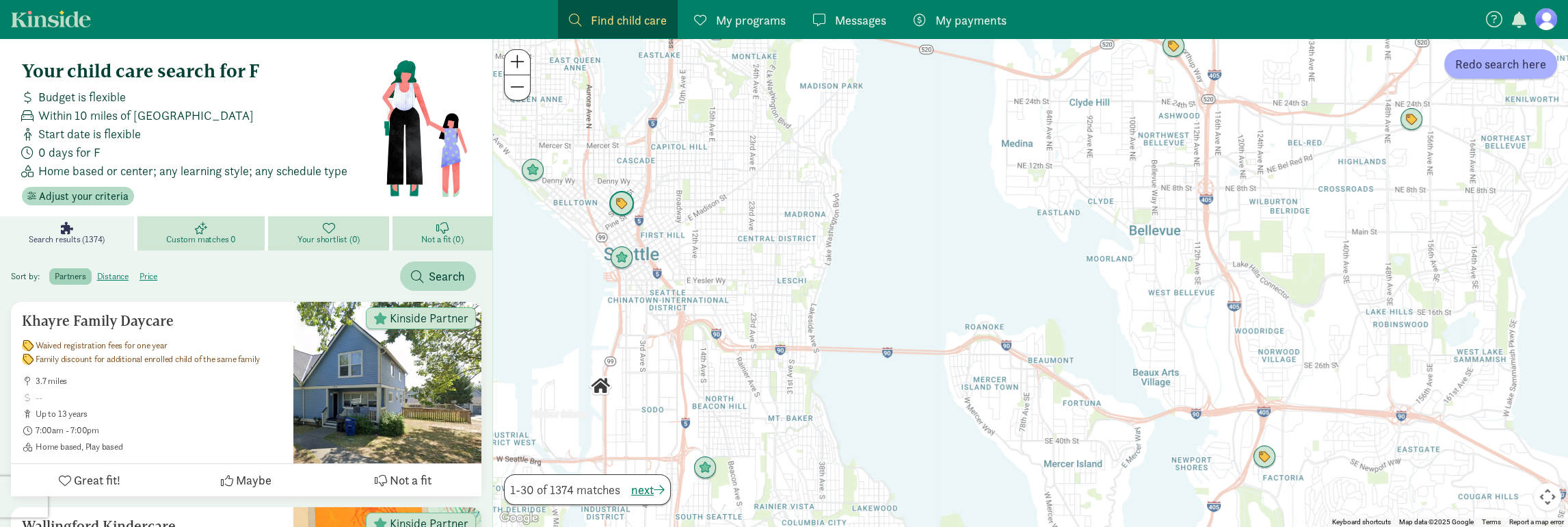
click at [627, 198] on img "Click to see details" at bounding box center [622, 204] width 26 height 26
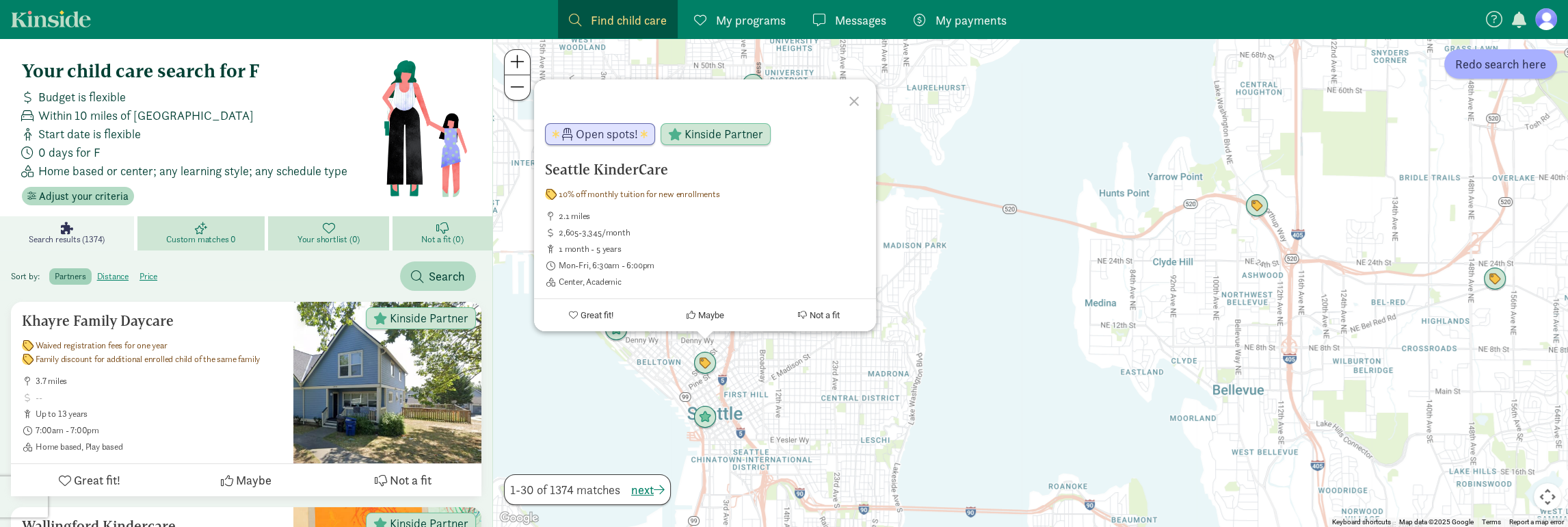
click at [691, 407] on div "Seattle KinderCare 10% off monthly tuition for new enrollments 2.1 miles 2,605-…" at bounding box center [1029, 282] width 1075 height 488
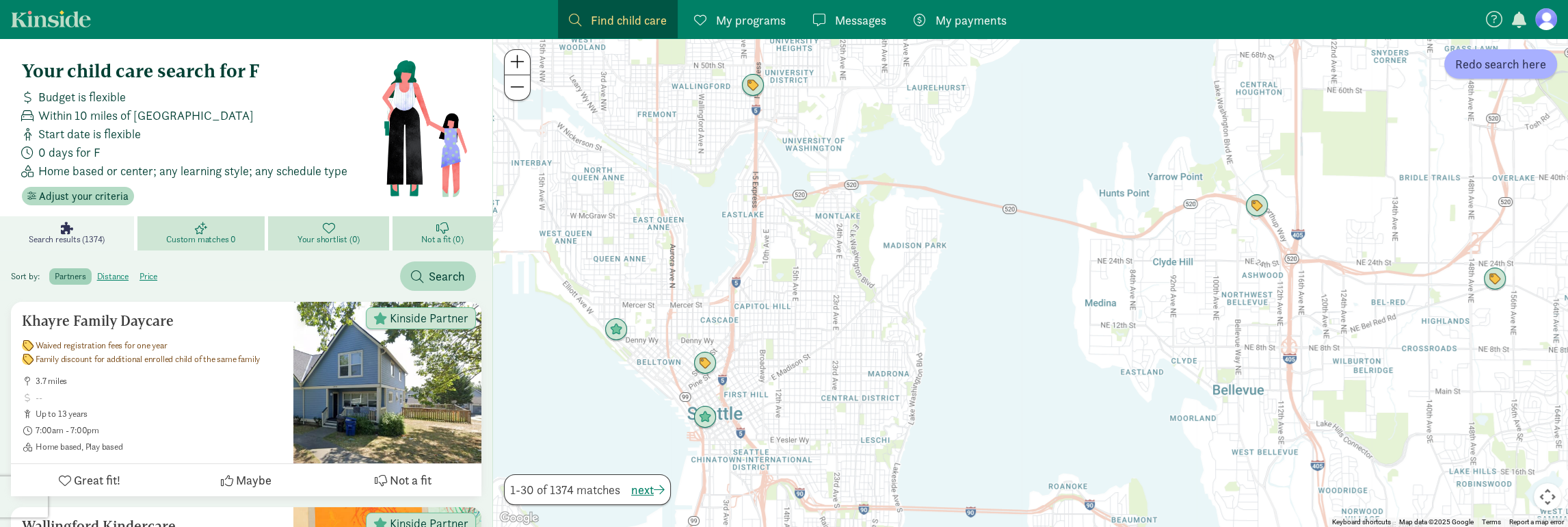
click at [703, 419] on img "Click to see details" at bounding box center [705, 417] width 23 height 23
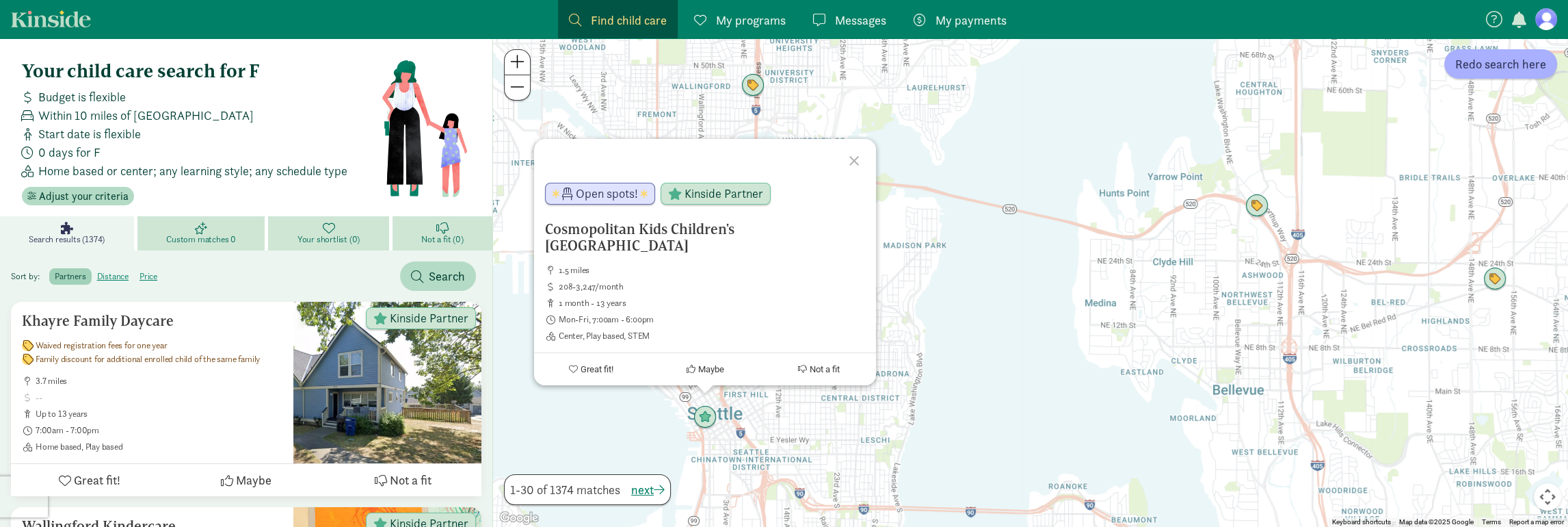
click at [985, 339] on div "Cosmopolitan Kids Children's Downtown Academy 1.5 miles 208-3,247/month 1 month…" at bounding box center [1029, 282] width 1075 height 488
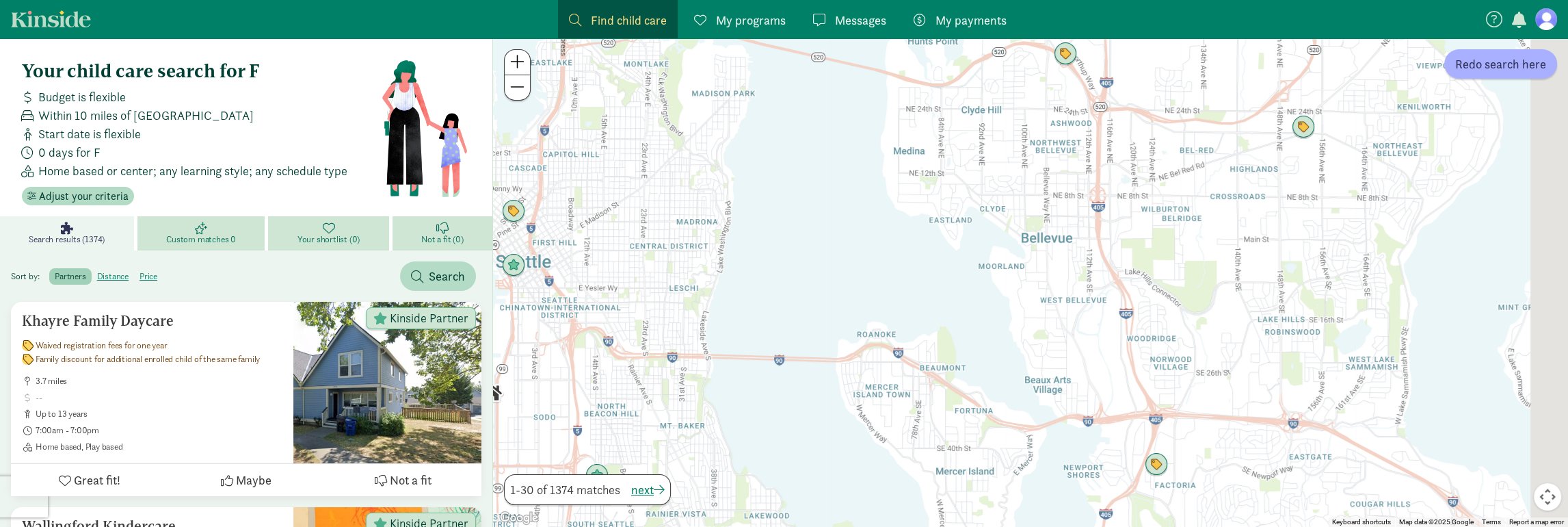
drag, startPoint x: 1072, startPoint y: 434, endPoint x: 885, endPoint y: 299, distance: 230.6
click at [883, 291] on div at bounding box center [1029, 282] width 1075 height 488
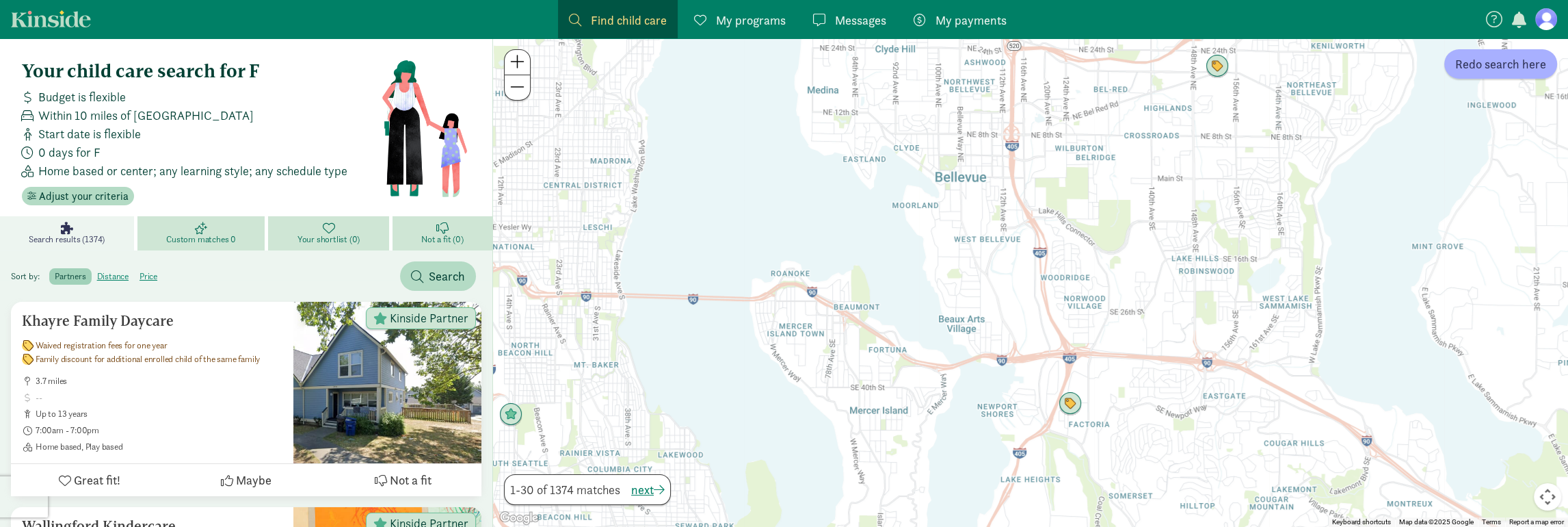
click at [1079, 403] on img "Click to see details" at bounding box center [1069, 403] width 23 height 23
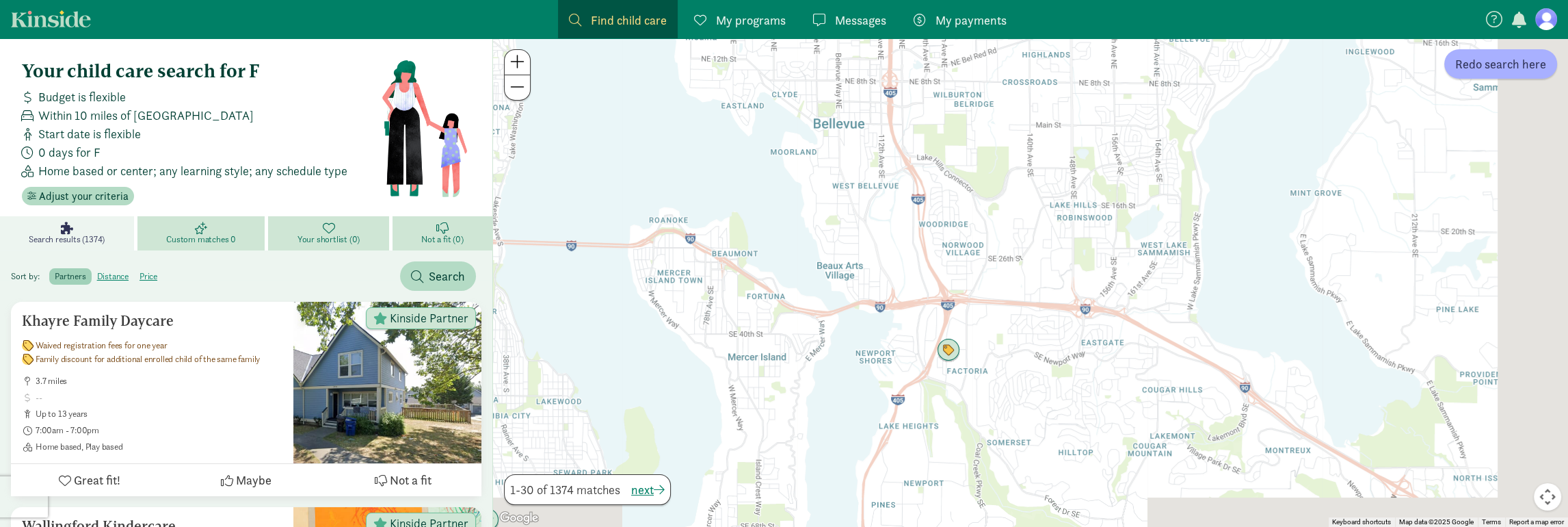
drag, startPoint x: 1229, startPoint y: 446, endPoint x: 1003, endPoint y: 346, distance: 247.1
click at [1003, 346] on div at bounding box center [1029, 282] width 1075 height 488
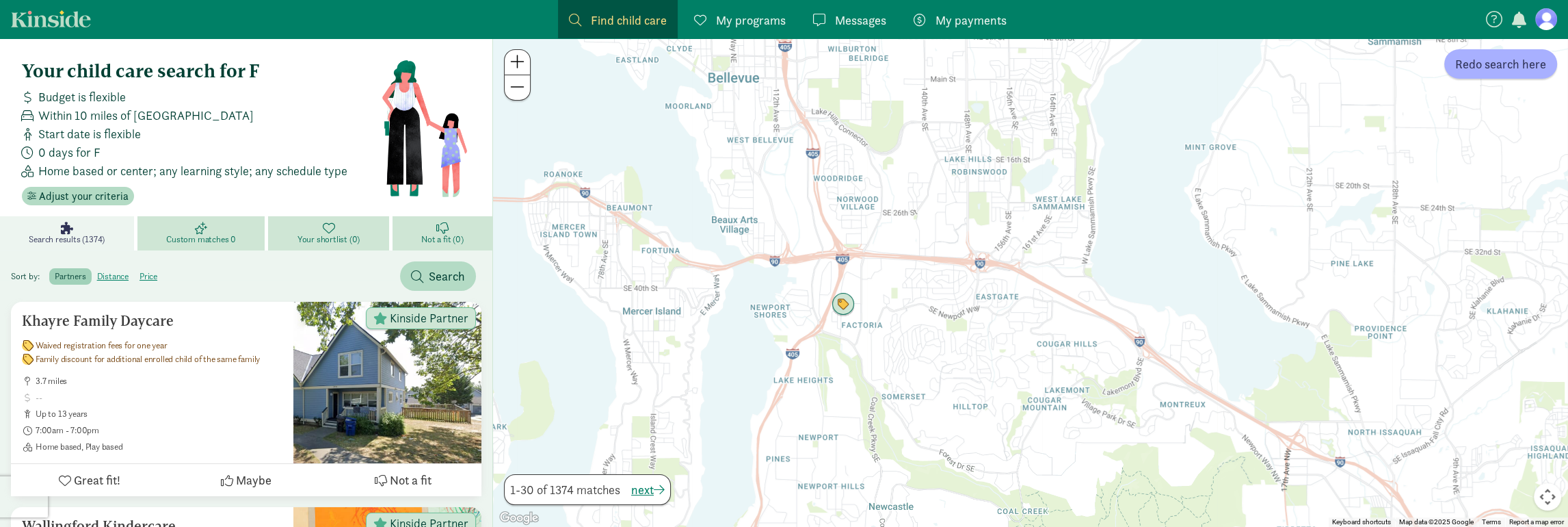
click at [1003, 346] on div at bounding box center [1029, 282] width 1075 height 488
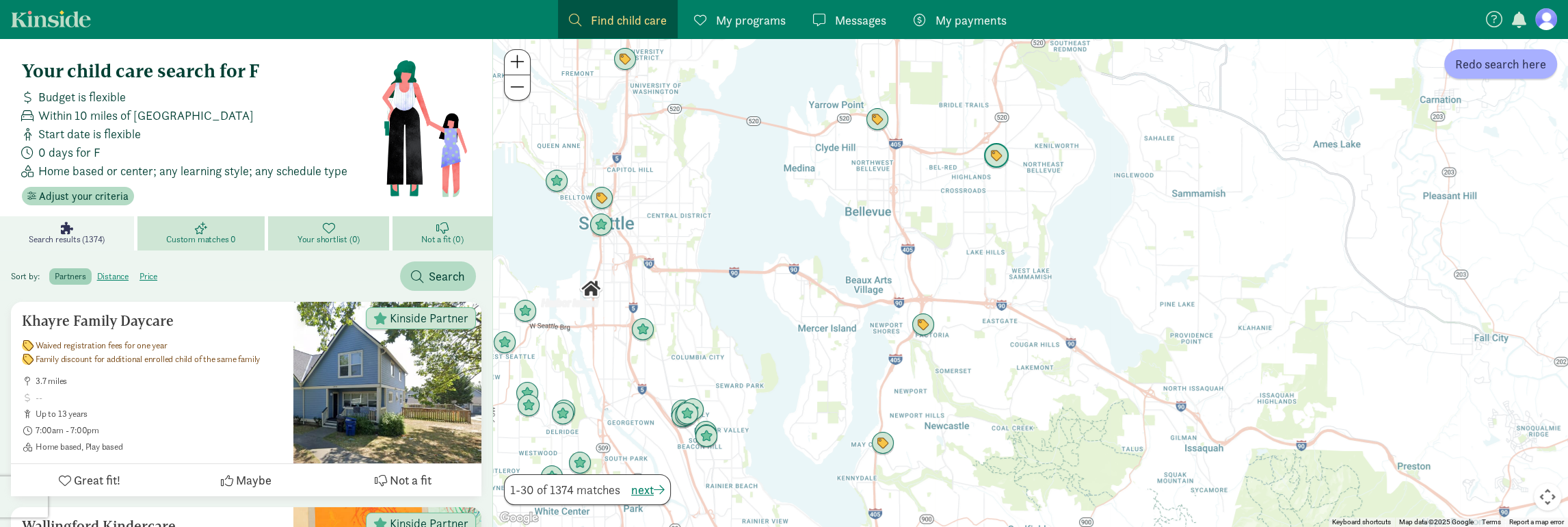
click at [1003, 162] on img "Click to see details" at bounding box center [996, 156] width 26 height 26
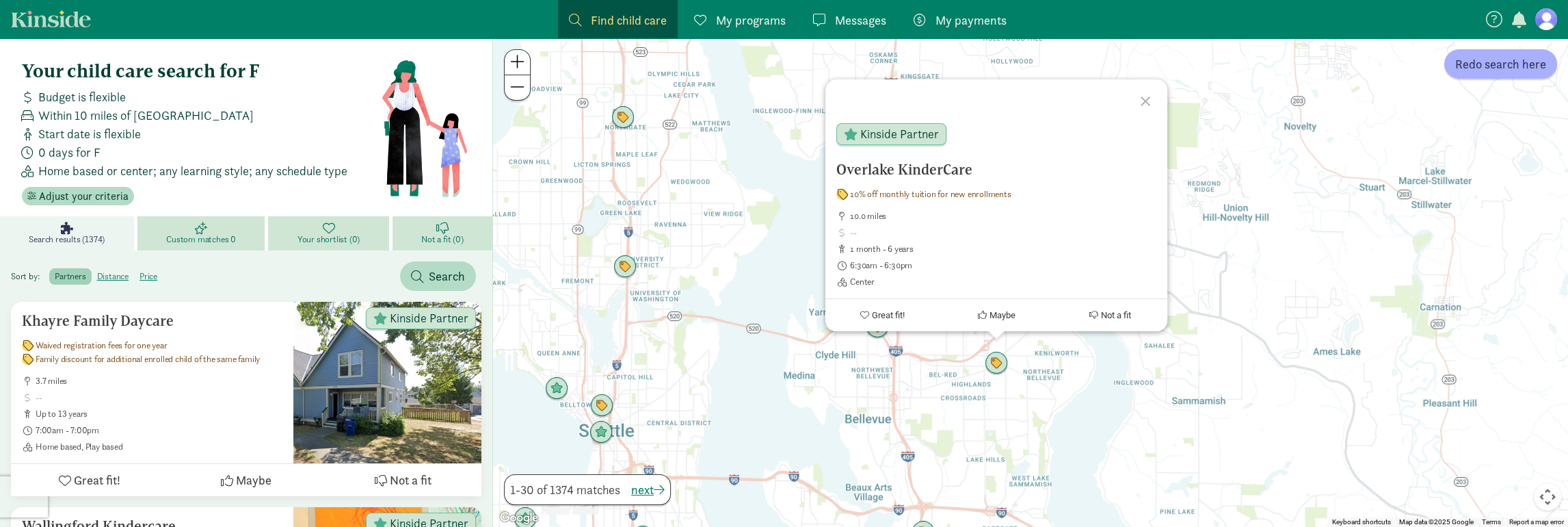
click at [981, 415] on div "Overlake KinderCare 10% off monthly tuition for new enrollments 10.0 miles 1 mo…" at bounding box center [1029, 282] width 1075 height 488
